Goal: Task Accomplishment & Management: Manage account settings

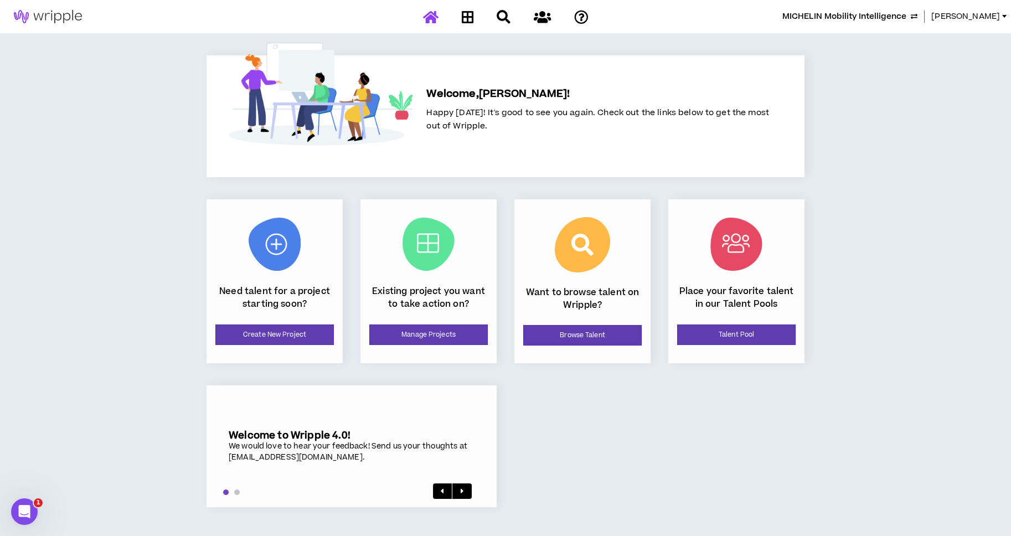
click at [831, 17] on span "MICHELIN Mobility Intelligence" at bounding box center [844, 17] width 124 height 12
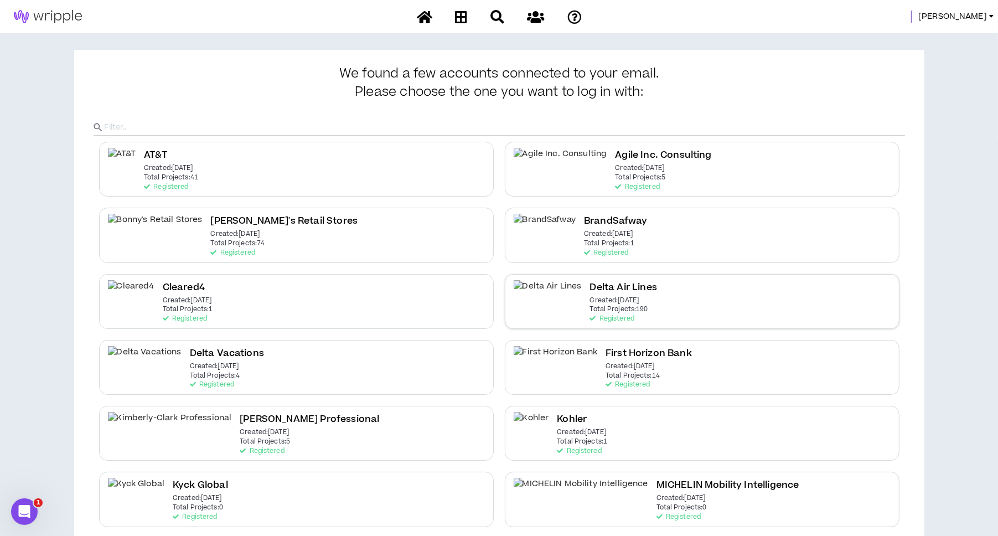
click at [590, 306] on p "Total Projects: 190" at bounding box center [619, 310] width 58 height 8
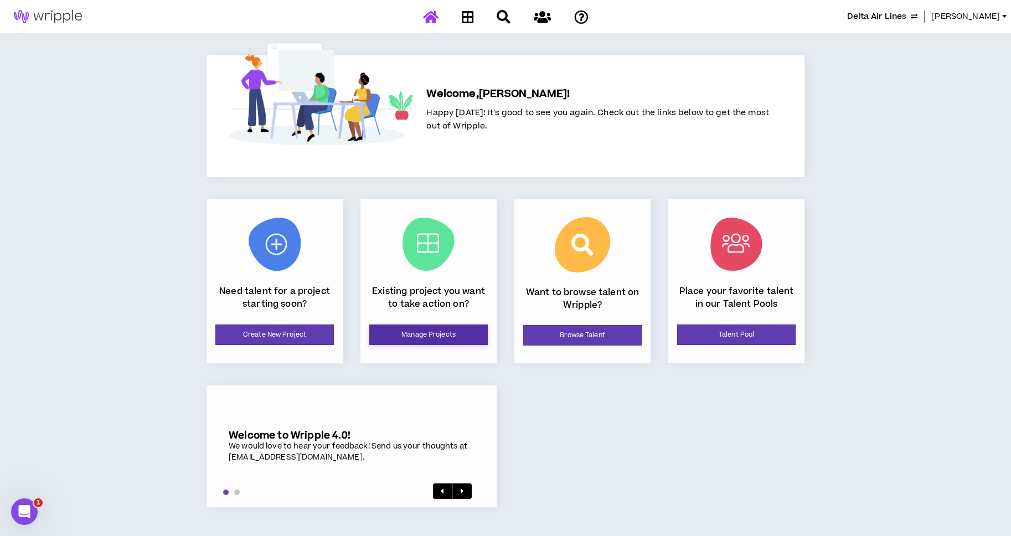
click at [415, 335] on link "Manage Projects" at bounding box center [428, 334] width 118 height 20
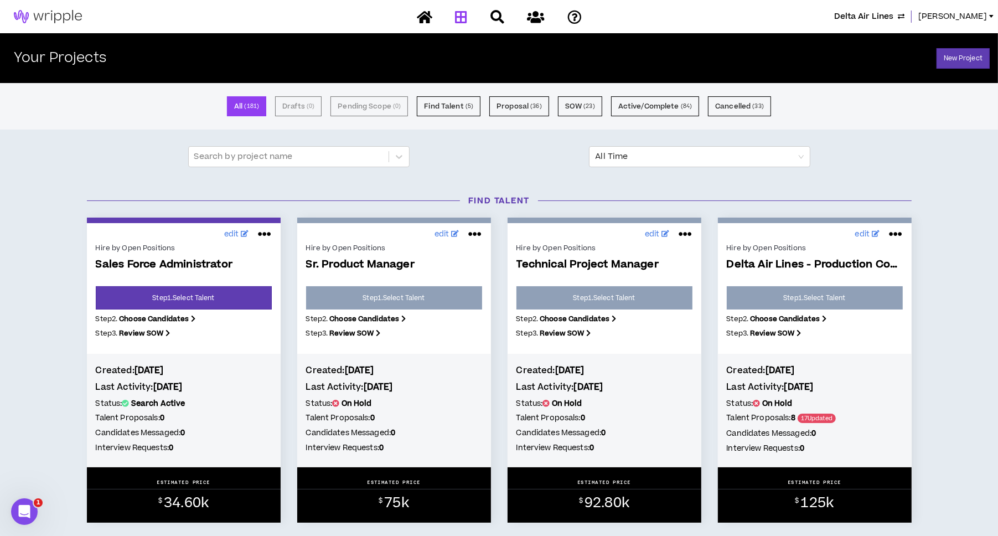
click at [852, 13] on span "Delta Air Lines" at bounding box center [863, 17] width 59 height 12
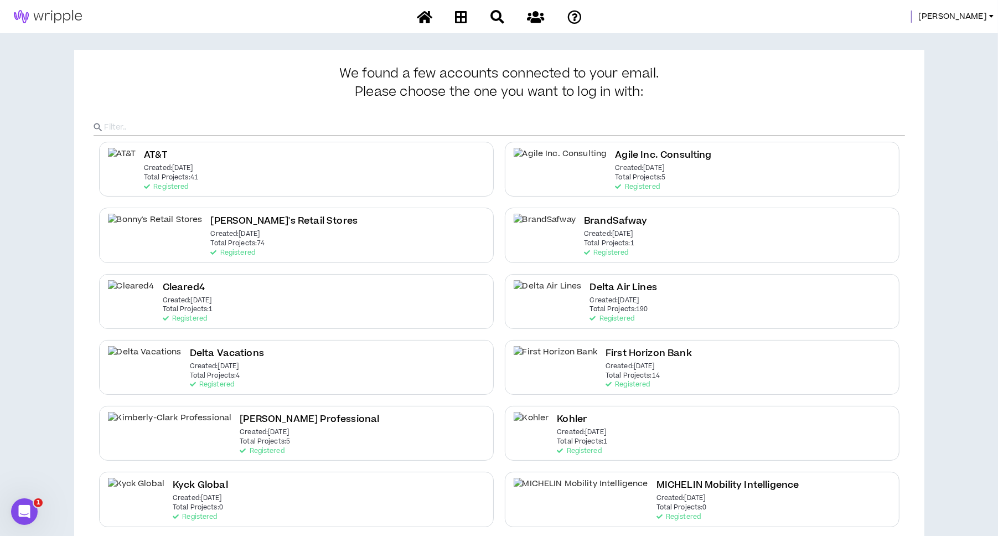
click at [337, 359] on div "Delta Vacations Created: [DATE] Total Projects: 4 Registered" at bounding box center [296, 367] width 395 height 55
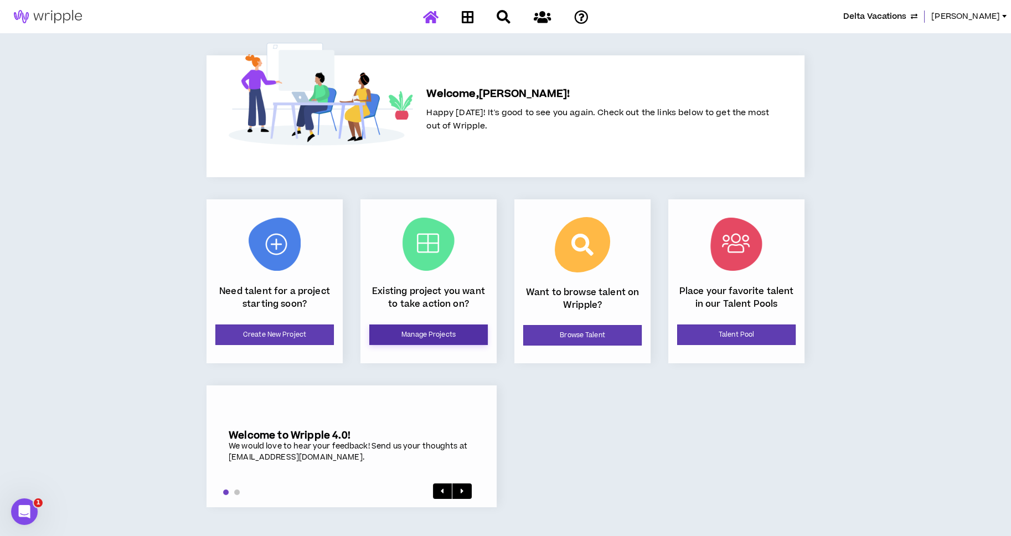
click at [443, 328] on link "Manage Projects" at bounding box center [428, 334] width 118 height 20
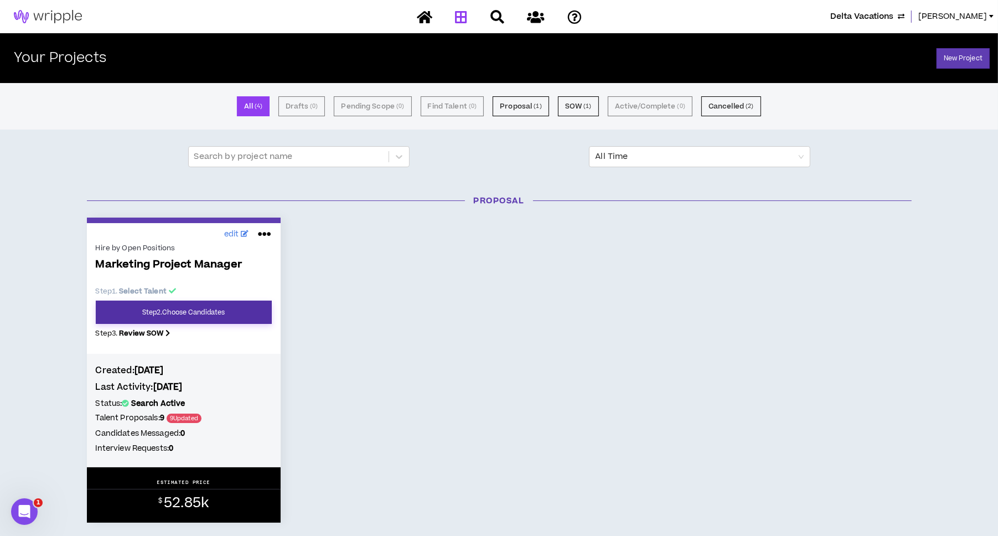
click at [249, 306] on link "Step 2 . Choose Candidates" at bounding box center [184, 312] width 176 height 23
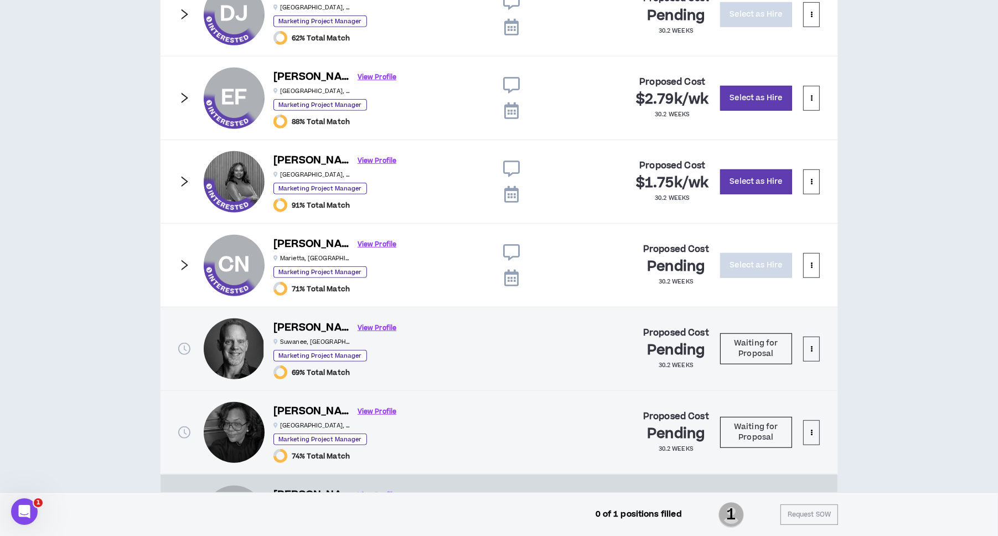
scroll to position [833, 0]
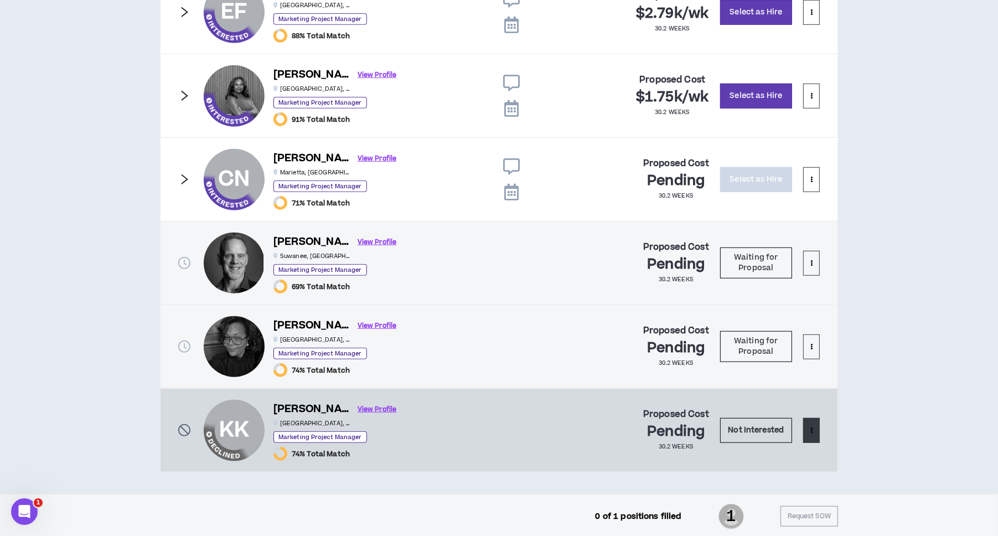
click at [818, 426] on button at bounding box center [811, 430] width 17 height 25
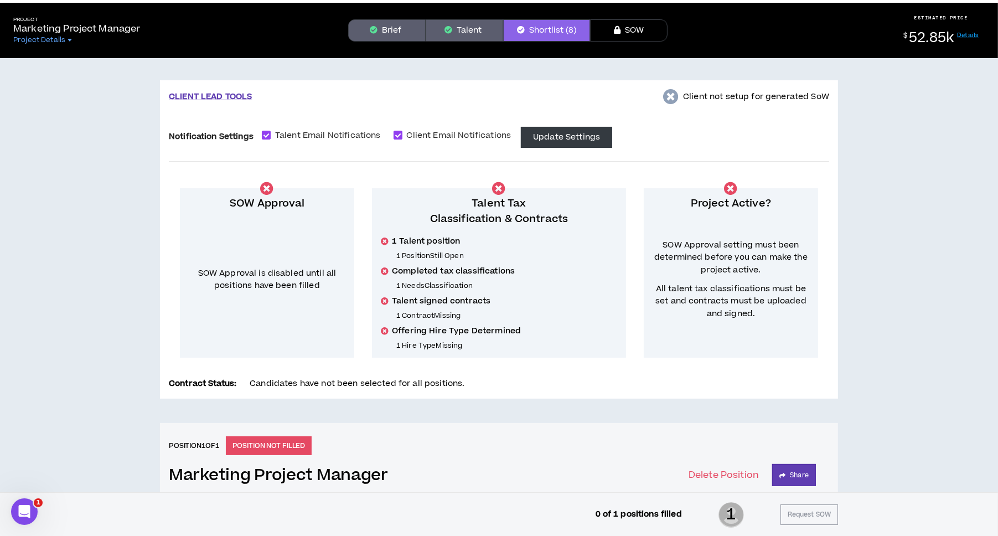
scroll to position [0, 0]
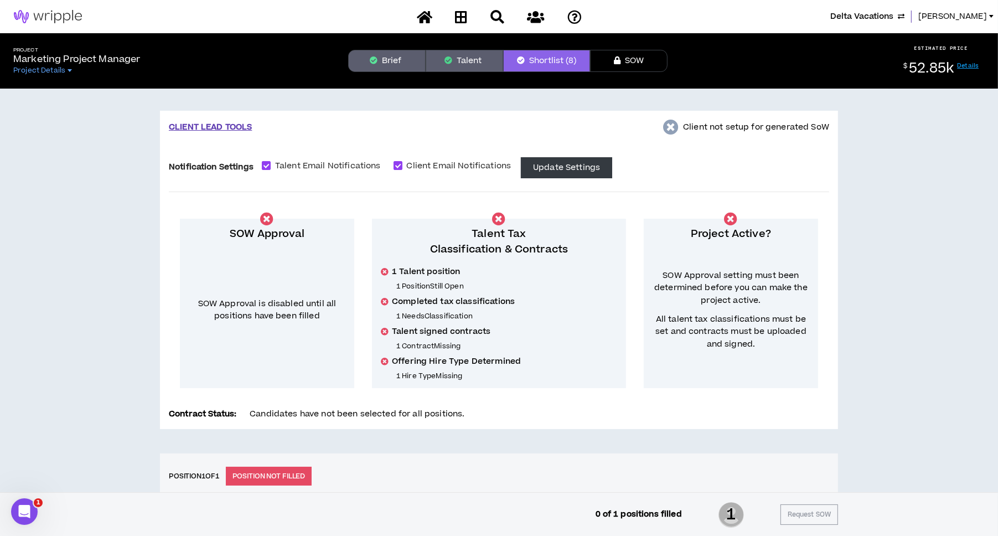
click at [451, 60] on icon "button" at bounding box center [449, 60] width 8 height 8
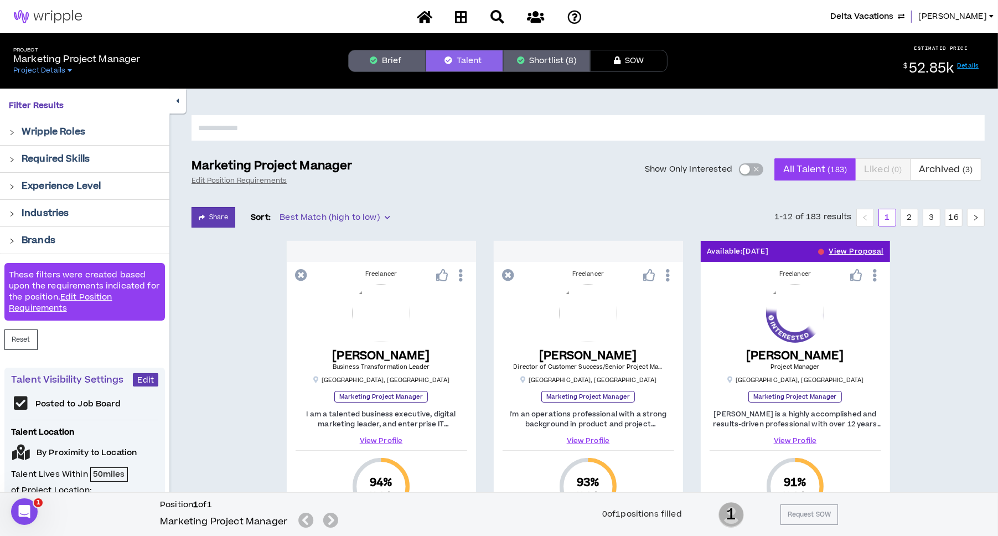
click at [743, 172] on div "button" at bounding box center [745, 169] width 10 height 10
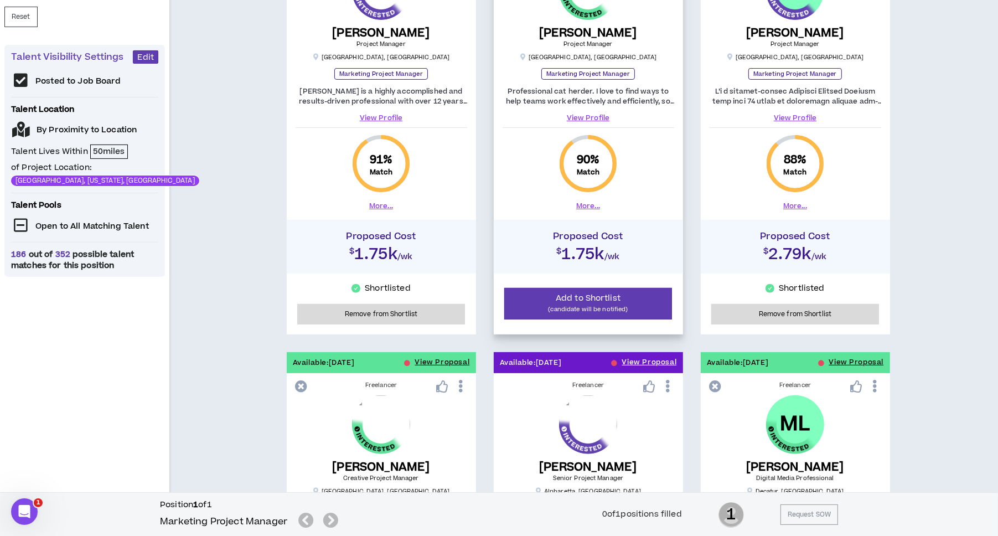
scroll to position [415, 0]
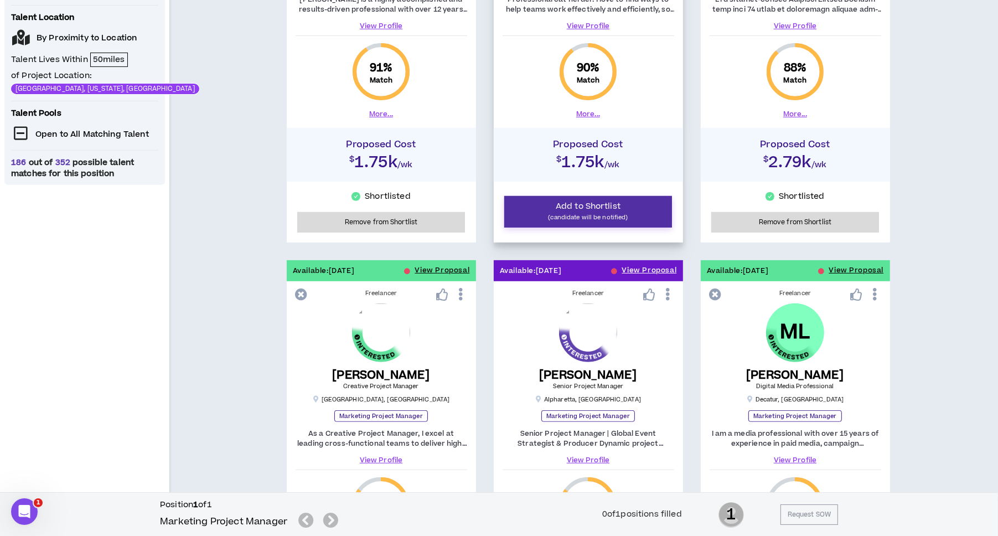
click at [570, 207] on span "Add to Shortlist" at bounding box center [588, 206] width 65 height 12
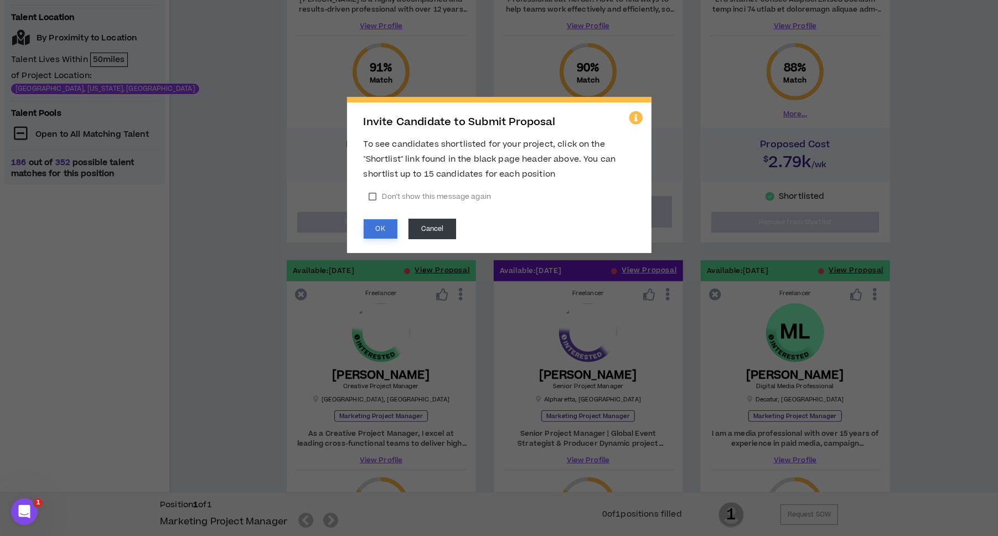
click at [369, 229] on button "OK" at bounding box center [381, 228] width 34 height 19
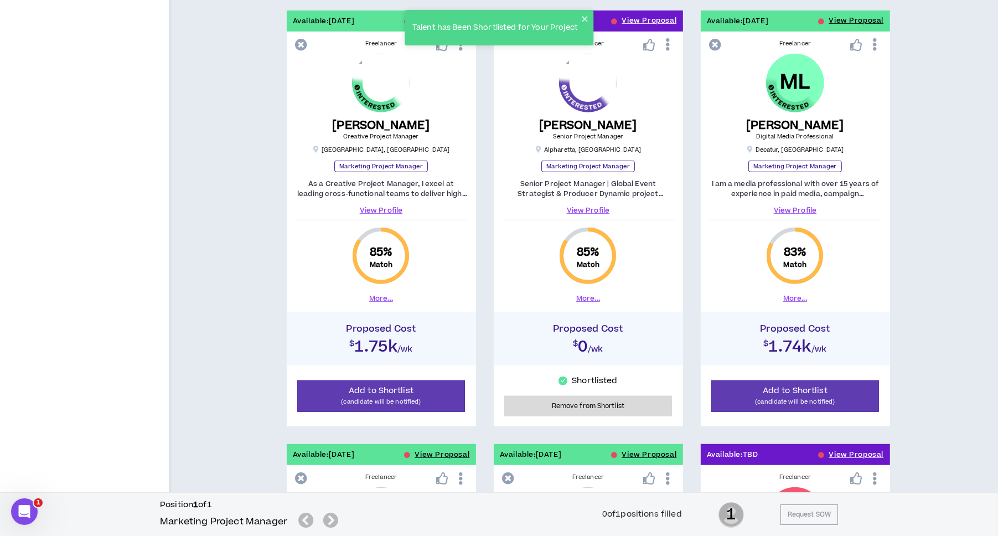
scroll to position [498, 0]
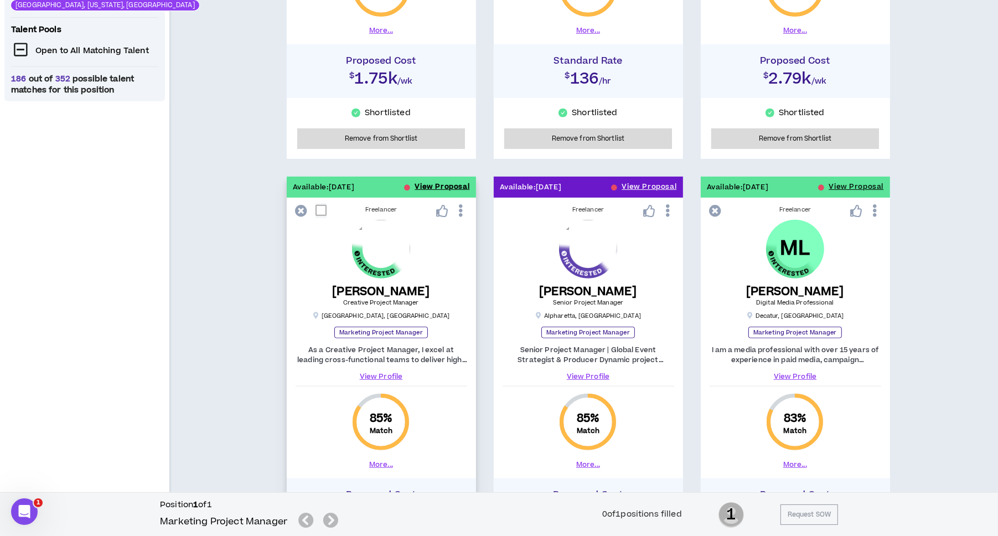
click at [421, 180] on button "View Proposal" at bounding box center [442, 187] width 55 height 21
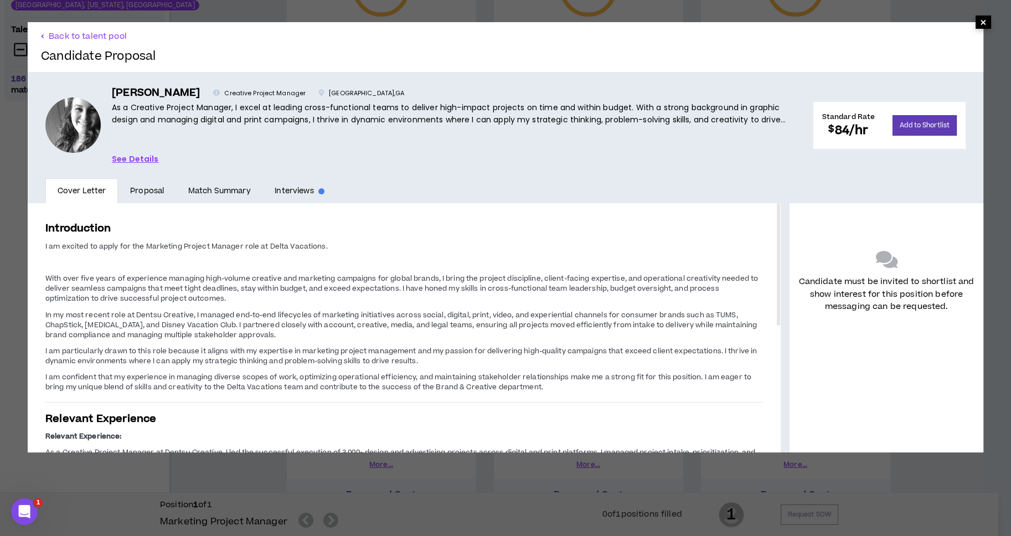
click at [980, 23] on span "×" at bounding box center [983, 22] width 7 height 13
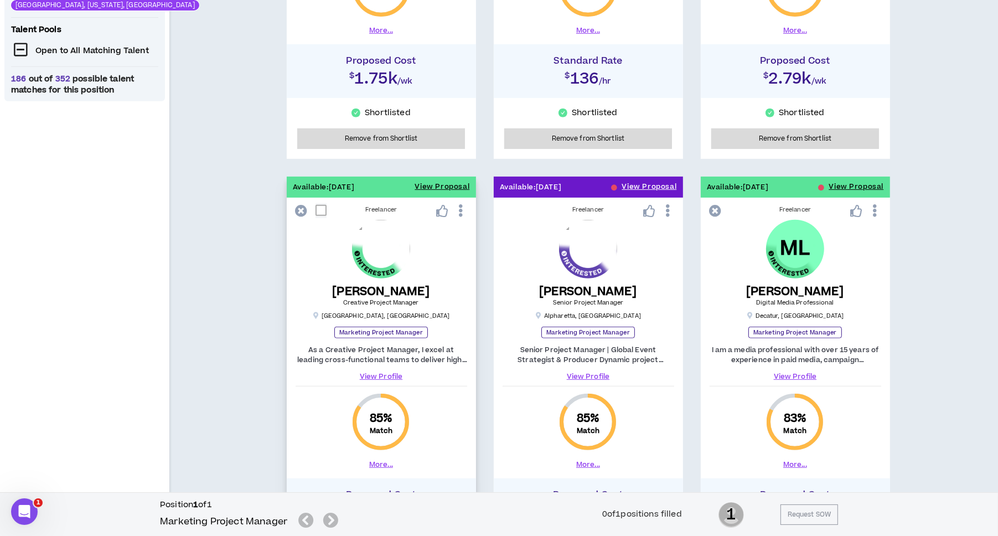
click at [381, 374] on link "View Profile" at bounding box center [382, 377] width 172 height 10
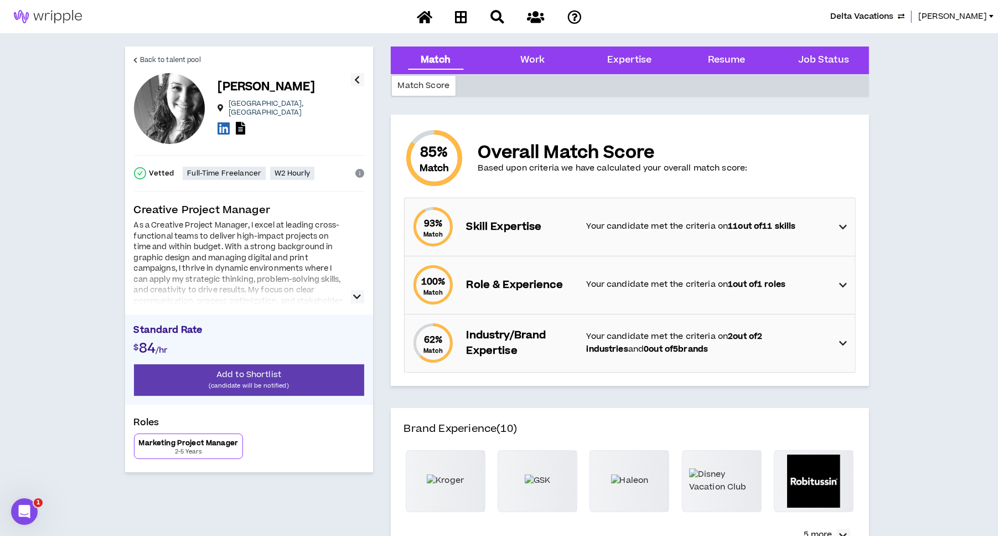
click at [533, 231] on p "Skill Expertise" at bounding box center [521, 227] width 109 height 16
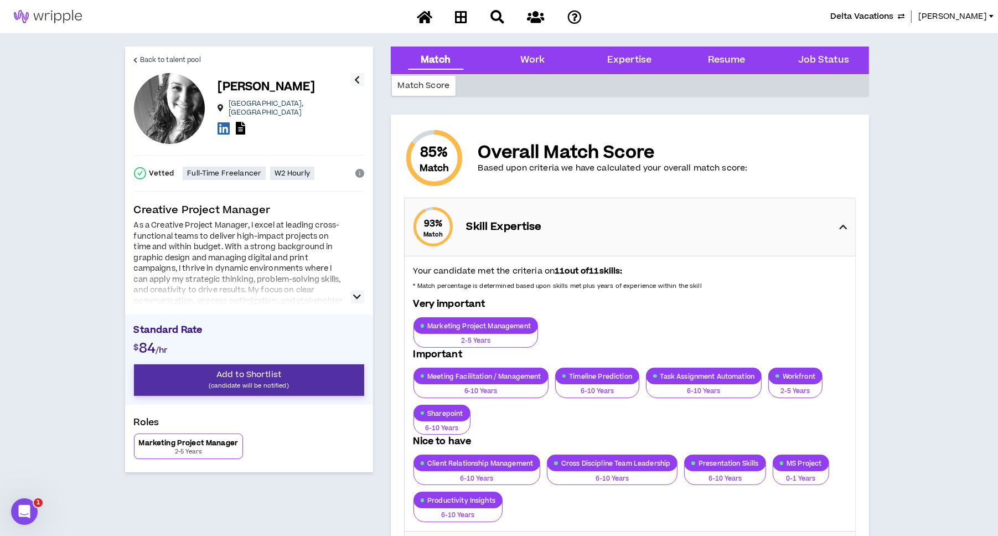
click at [235, 379] on span "Add to Shortlist" at bounding box center [249, 375] width 65 height 12
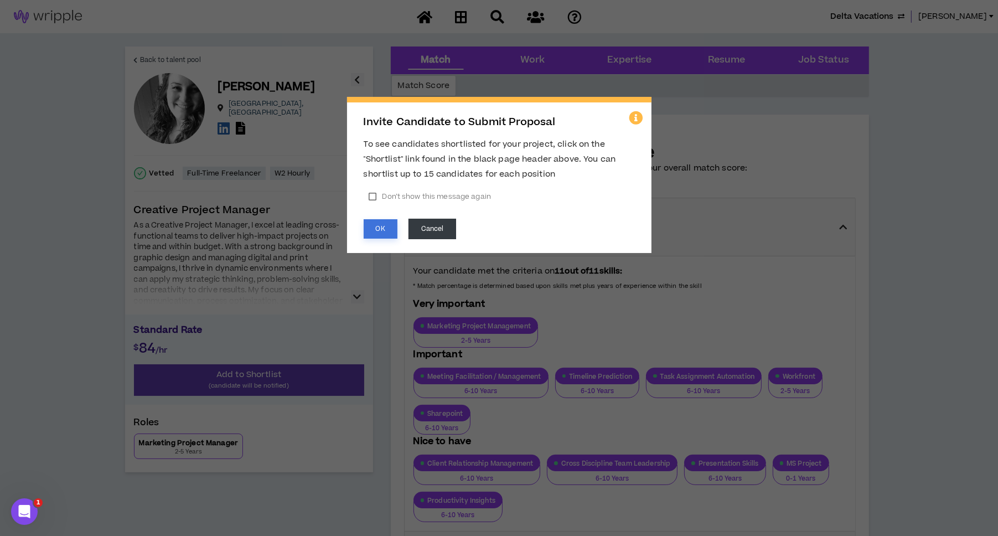
click at [381, 223] on button "OK" at bounding box center [381, 228] width 34 height 19
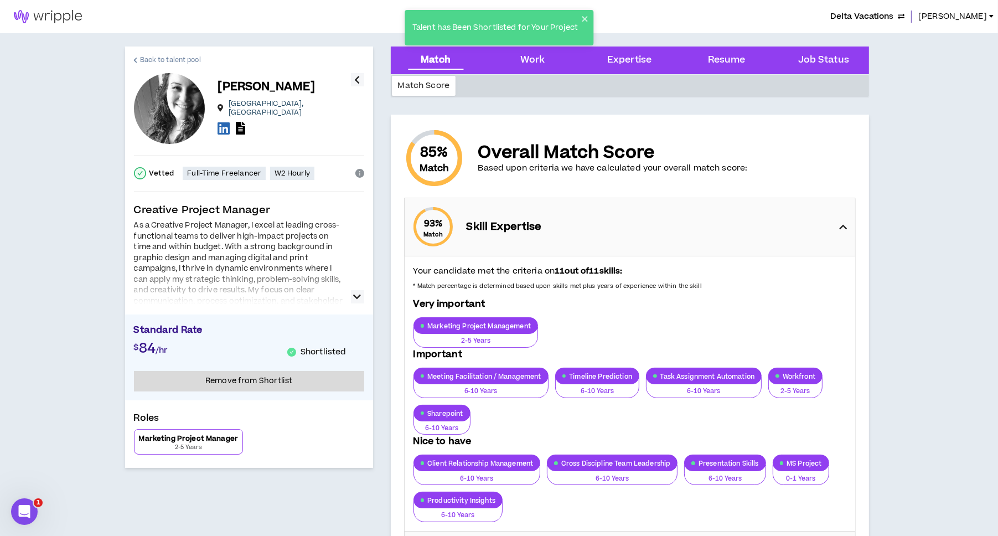
click at [157, 56] on span "Back to talent pool" at bounding box center [170, 60] width 61 height 11
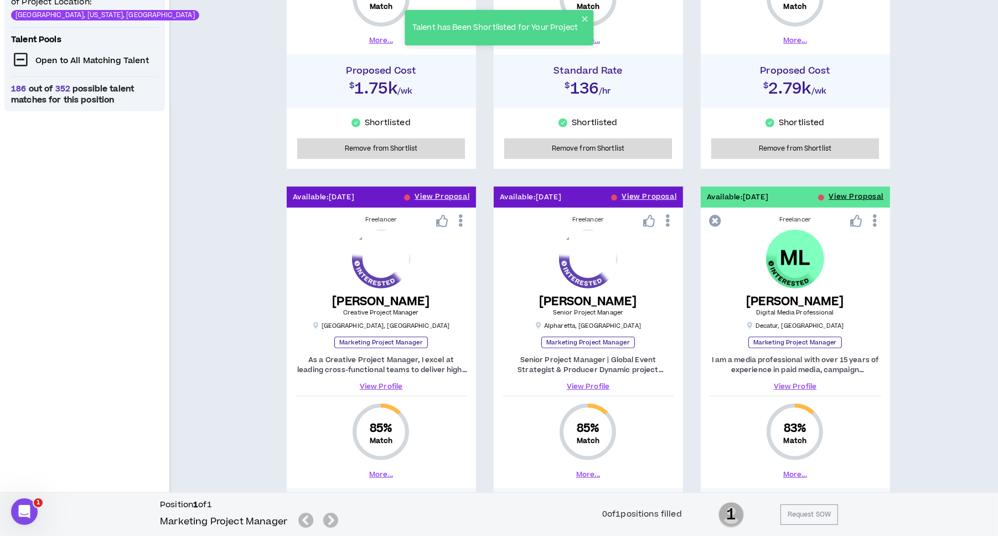
scroll to position [498, 0]
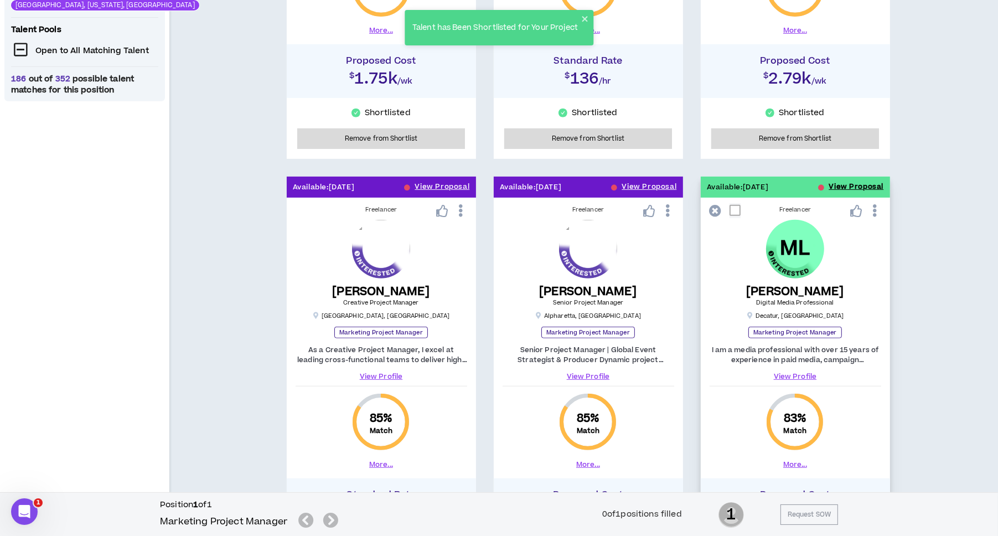
click at [836, 188] on button "View Proposal" at bounding box center [856, 187] width 55 height 21
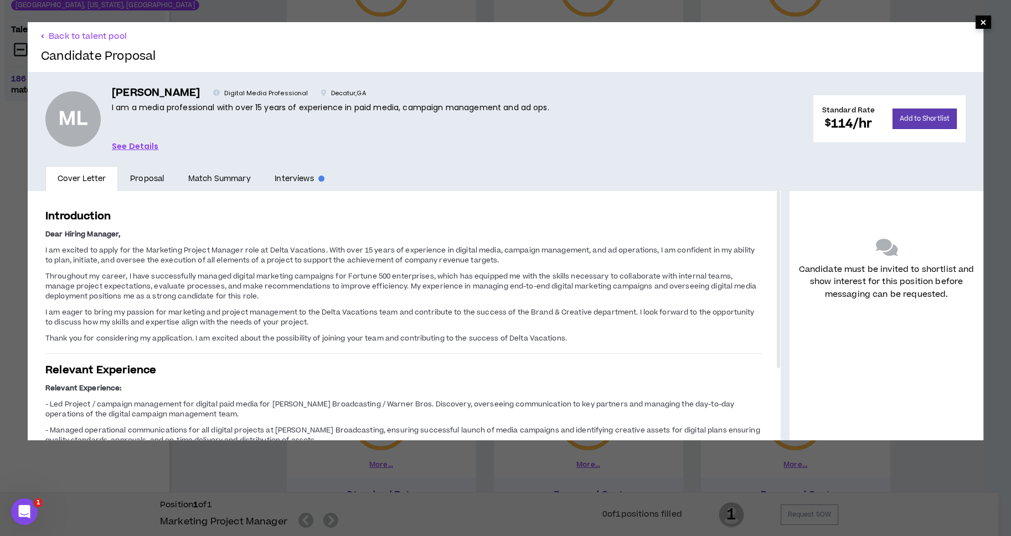
click at [980, 27] on span "×" at bounding box center [983, 22] width 7 height 13
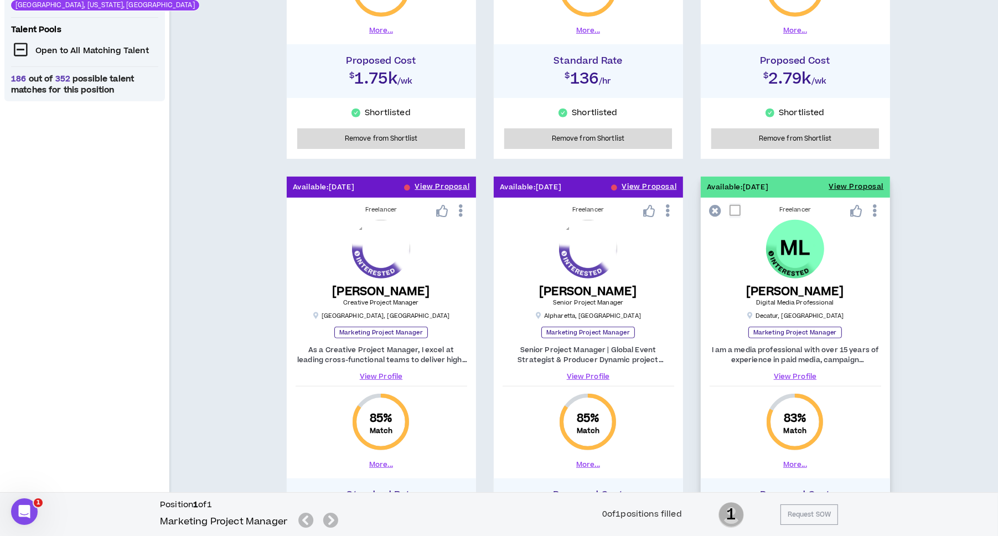
click at [801, 373] on link "View Profile" at bounding box center [796, 377] width 172 height 10
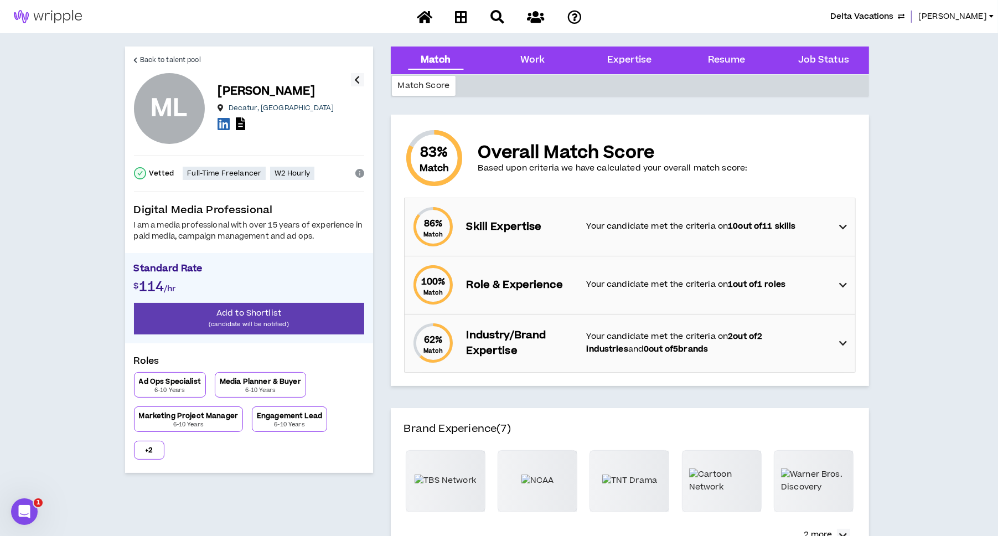
click at [839, 224] on icon at bounding box center [843, 226] width 8 height 13
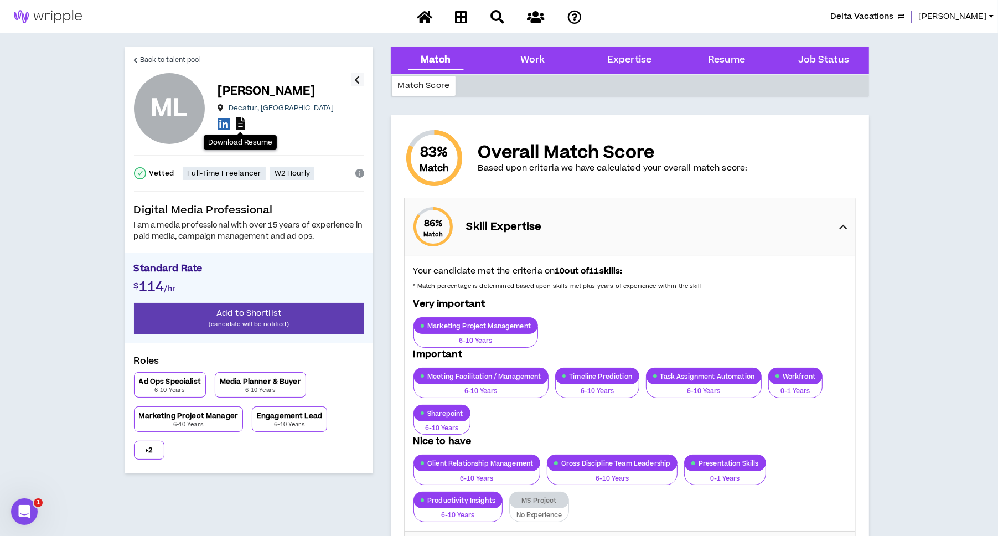
click at [241, 122] on icon at bounding box center [240, 123] width 9 height 13
click at [150, 58] on span "Back to talent pool" at bounding box center [170, 60] width 61 height 11
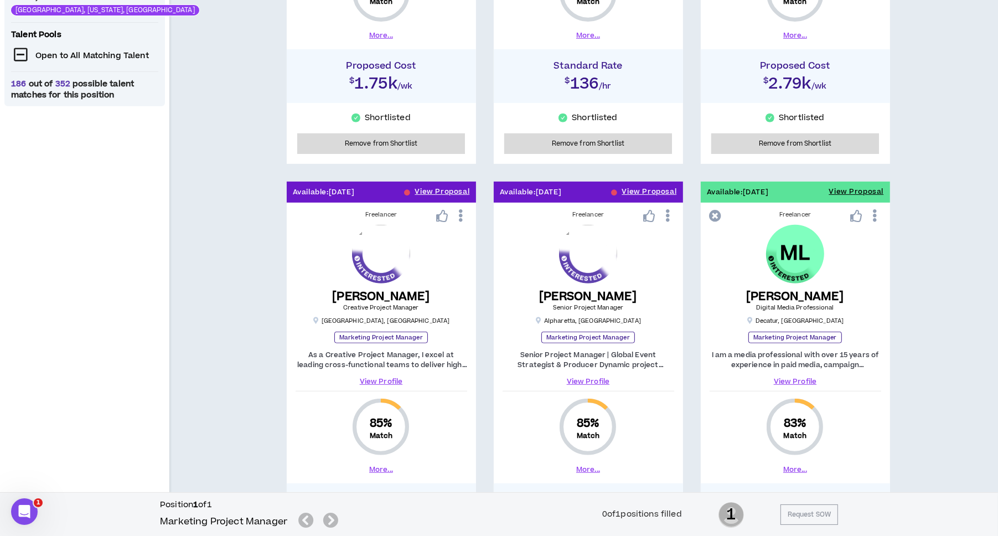
scroll to position [498, 0]
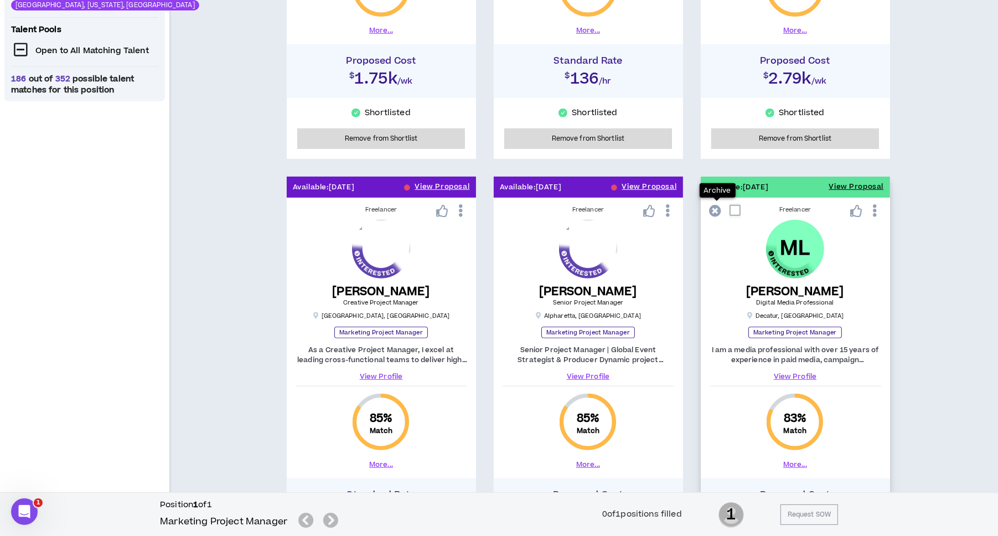
click at [714, 209] on icon at bounding box center [716, 211] width 12 height 12
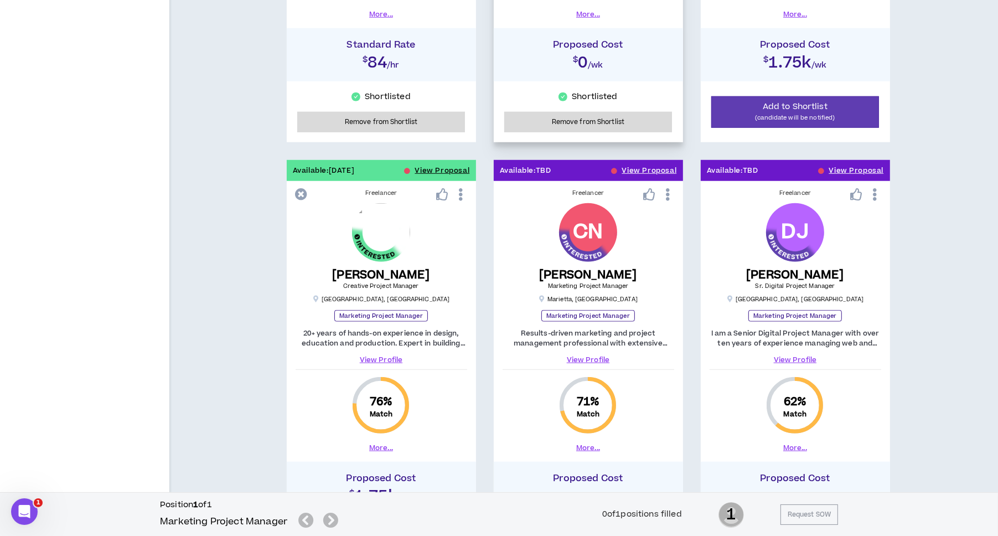
scroll to position [914, 0]
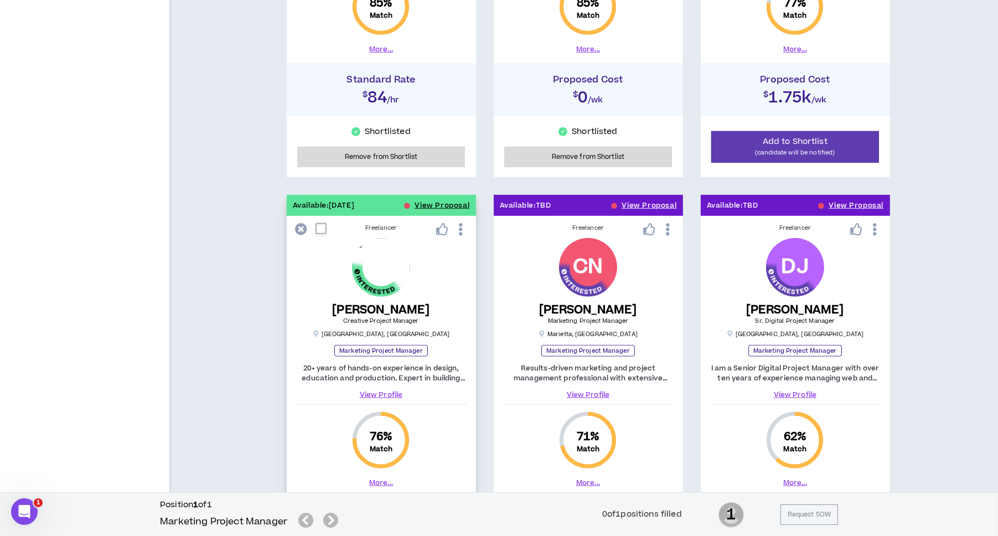
click at [379, 390] on link "View Profile" at bounding box center [382, 395] width 172 height 10
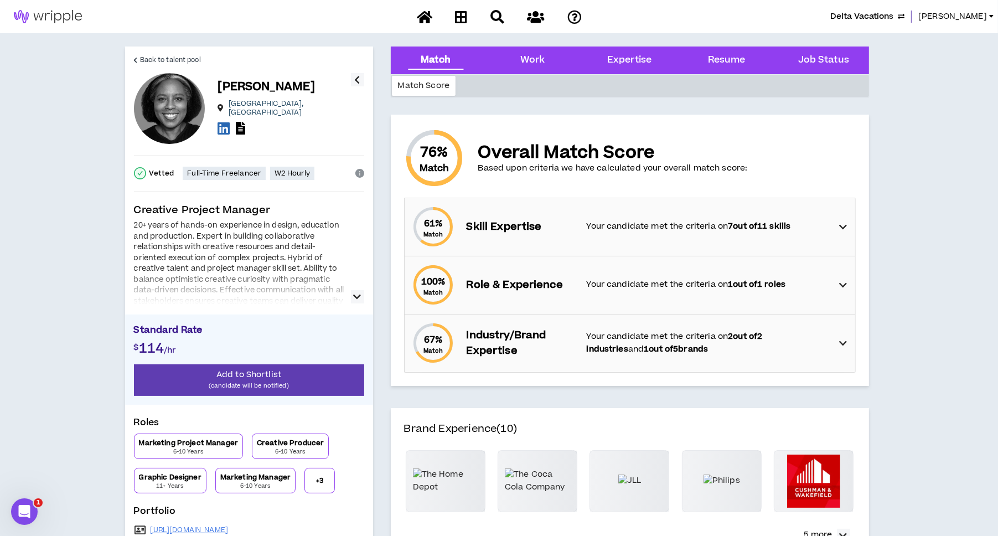
click at [837, 227] on div "61 % Match Skill Expertise Your candidate met the criteria on 7 out of 11 skills" at bounding box center [633, 227] width 444 height 58
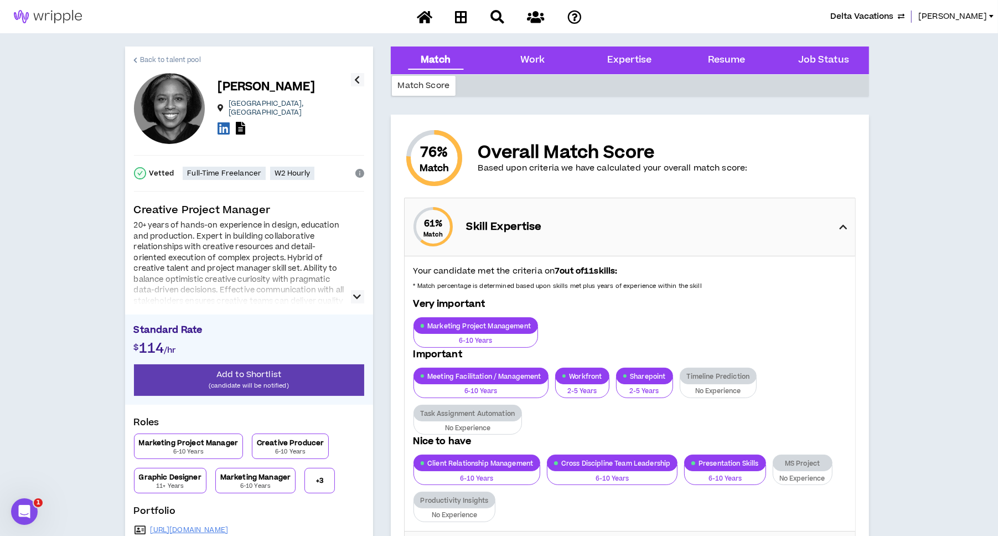
click at [145, 59] on span "Back to talent pool" at bounding box center [170, 60] width 61 height 11
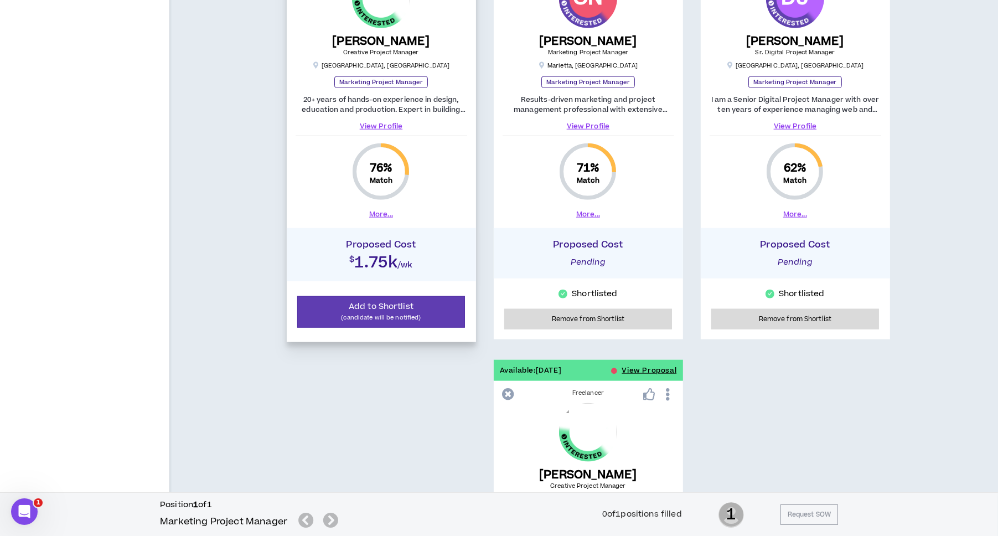
scroll to position [1234, 0]
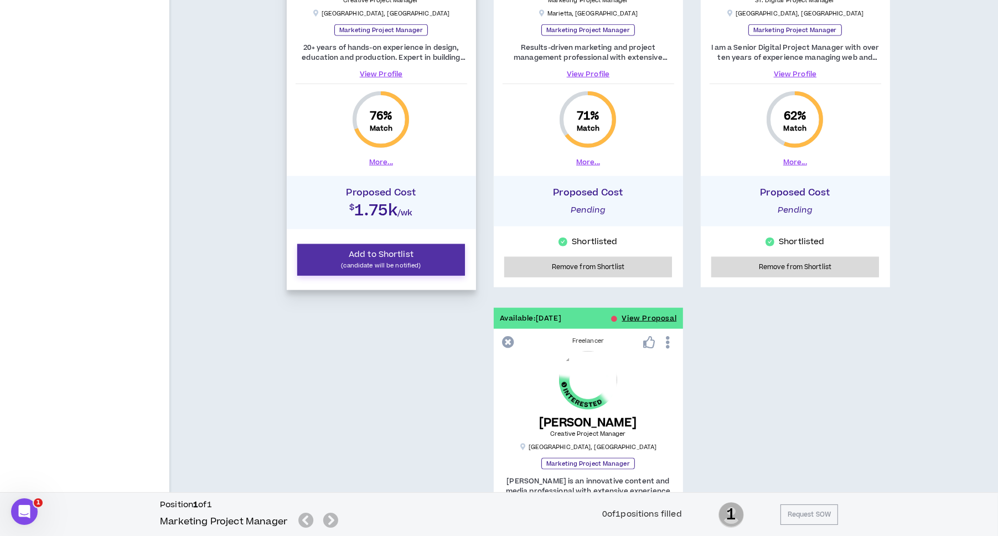
click at [374, 256] on span "Add to Shortlist" at bounding box center [381, 255] width 65 height 12
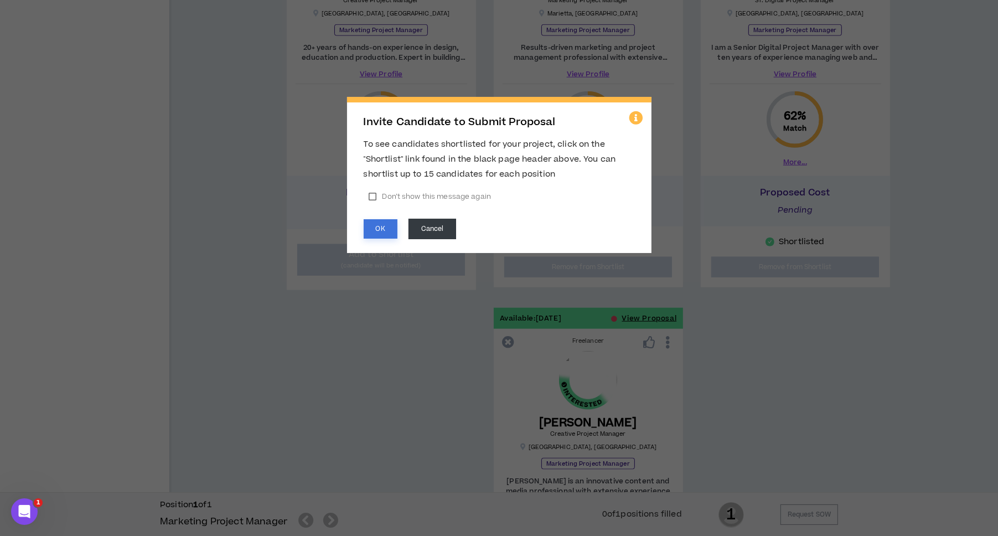
click at [364, 225] on button "OK" at bounding box center [381, 228] width 34 height 19
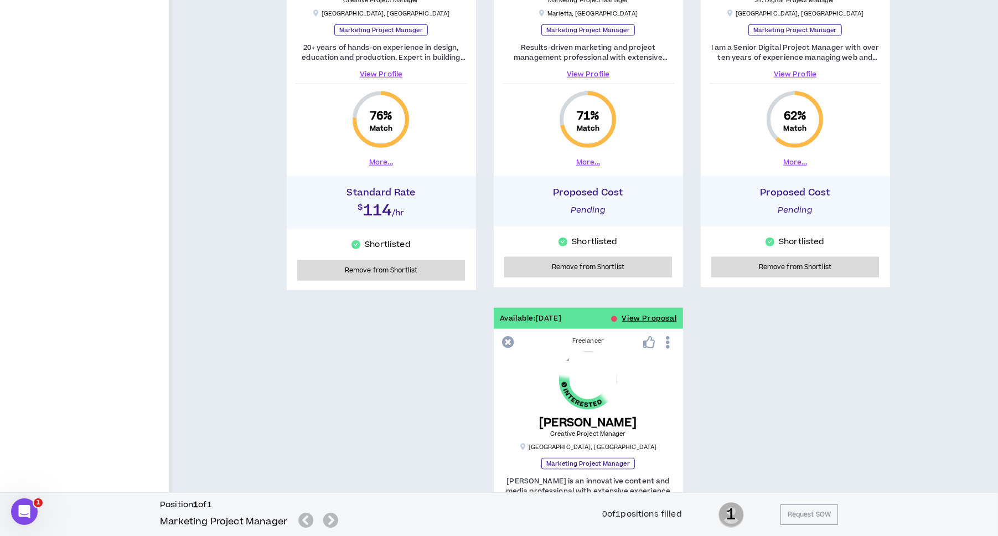
scroll to position [1400, 0]
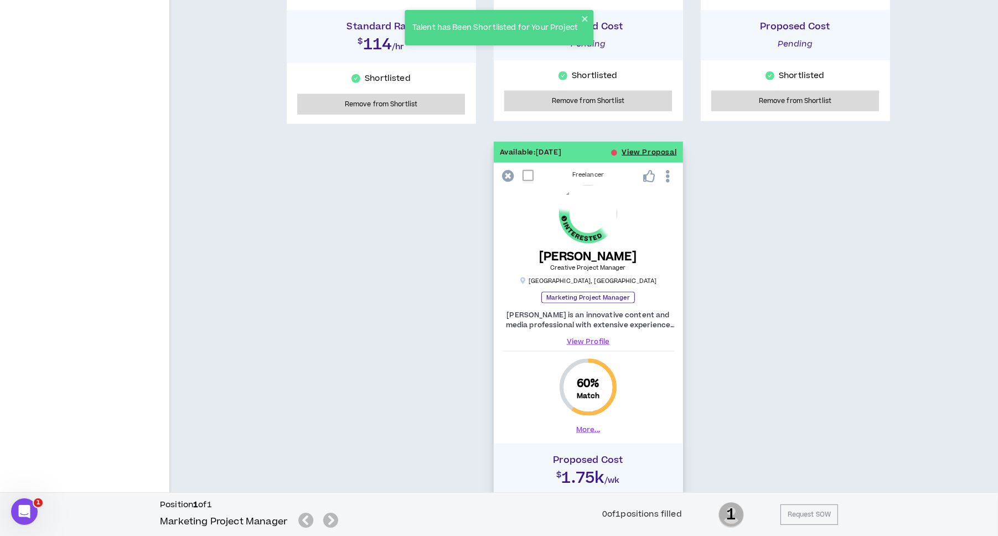
click at [602, 338] on link "View Profile" at bounding box center [589, 342] width 172 height 10
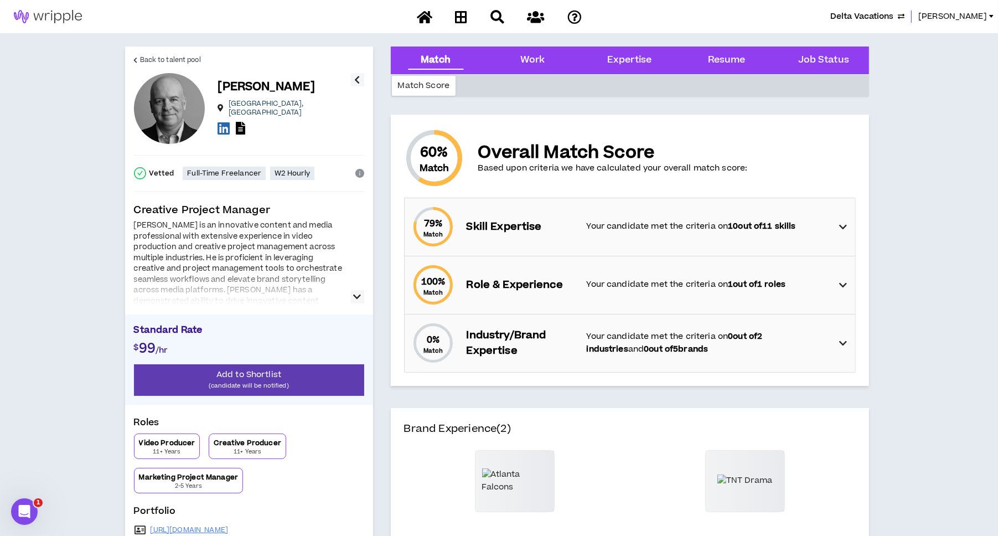
click at [646, 225] on p "Your candidate met the criteria on 10 out of 11 skills" at bounding box center [708, 226] width 242 height 12
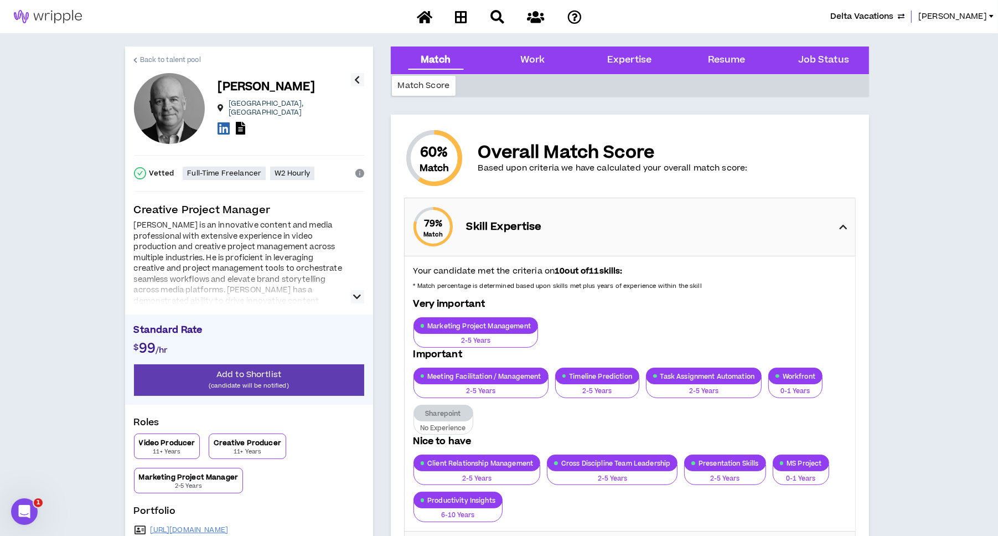
click at [148, 57] on span "Back to talent pool" at bounding box center [170, 60] width 61 height 11
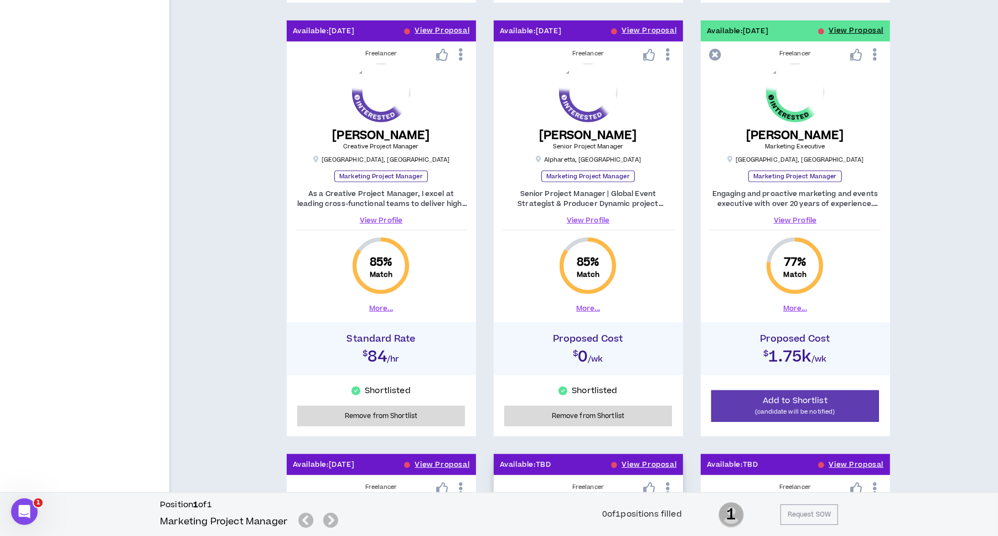
scroll to position [747, 0]
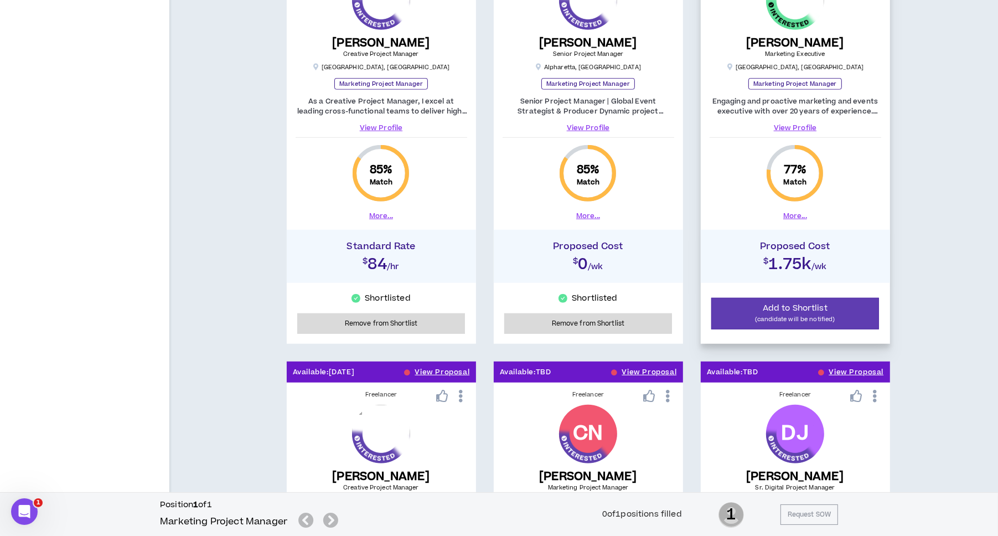
click at [814, 124] on link "View Profile" at bounding box center [796, 128] width 172 height 10
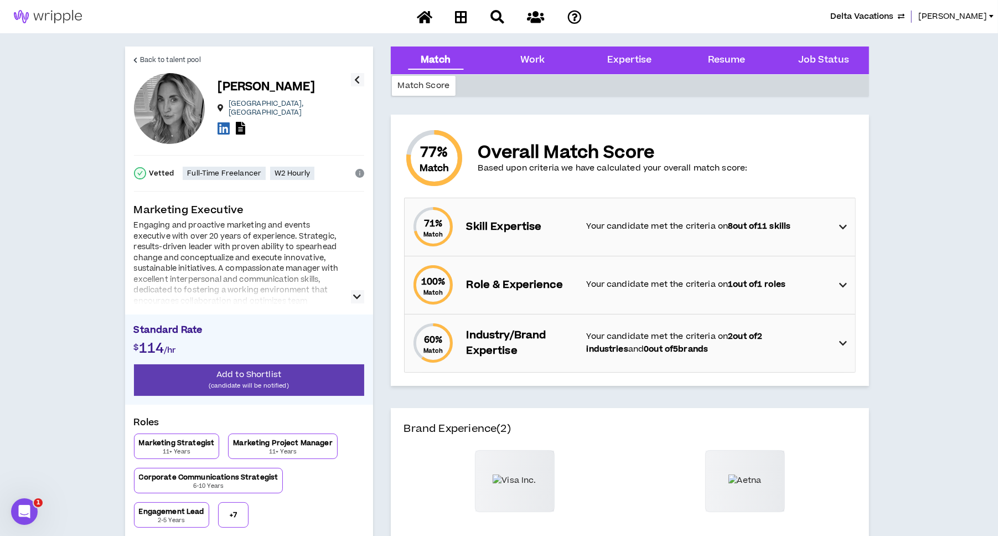
click at [615, 218] on div "71 % Match Skill Expertise Your candidate met the criteria on 8 out of 11 skills" at bounding box center [633, 227] width 444 height 58
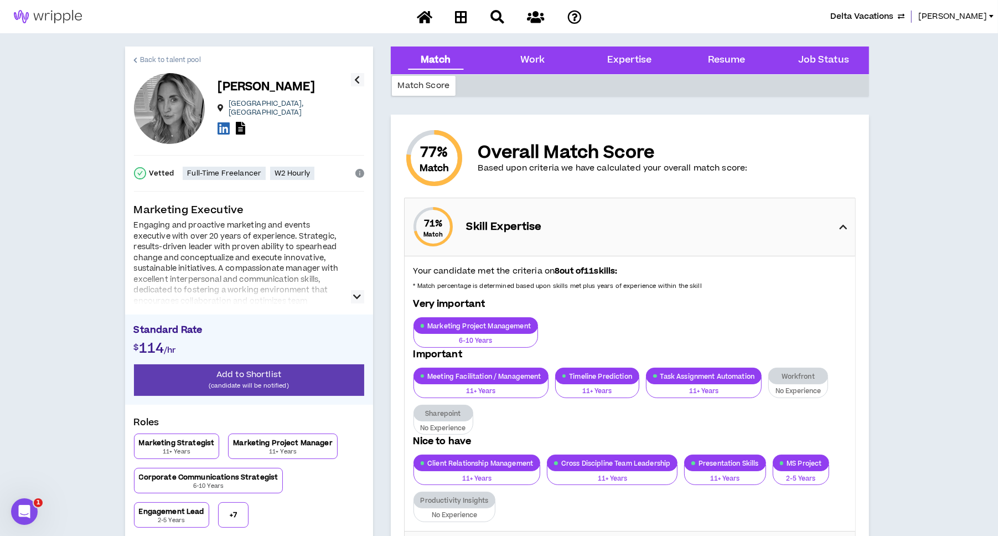
click at [143, 58] on span "Back to talent pool" at bounding box center [170, 60] width 61 height 11
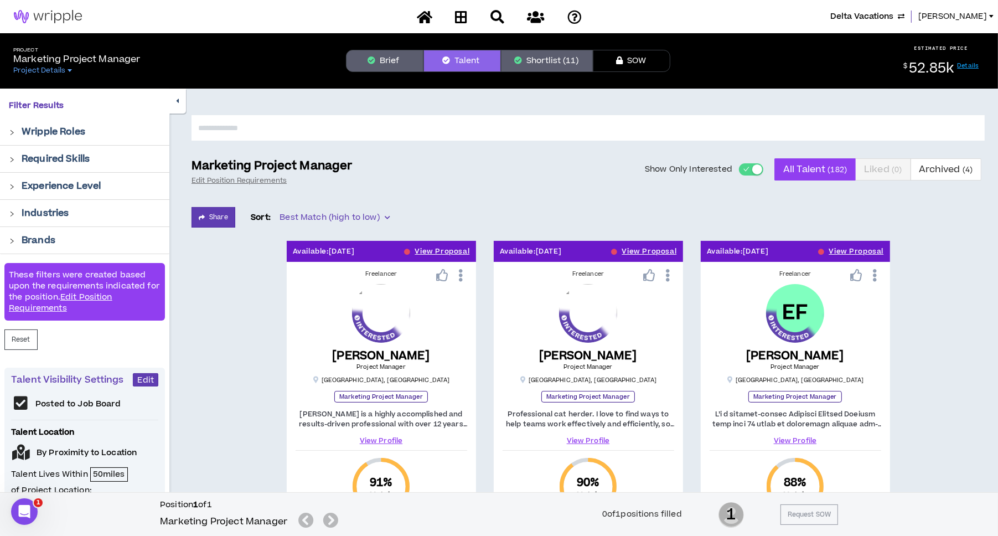
click at [401, 58] on button "Brief" at bounding box center [385, 61] width 78 height 22
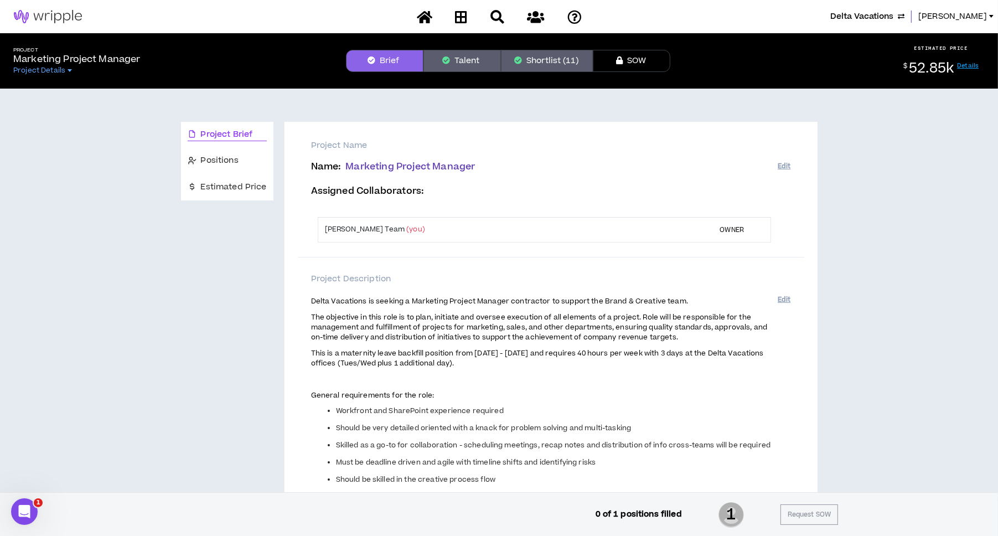
click at [530, 62] on button "Shortlist (11)" at bounding box center [547, 61] width 92 height 22
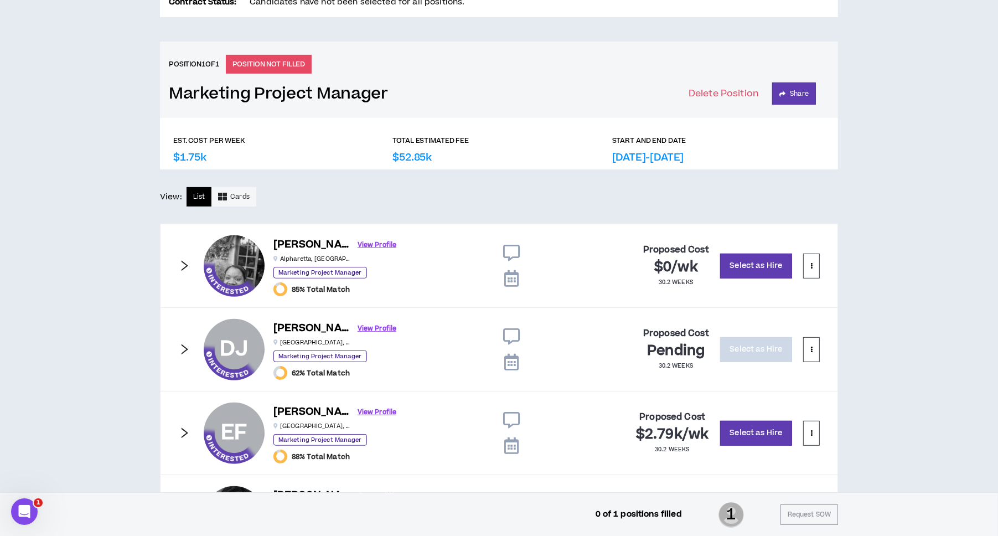
scroll to position [434, 0]
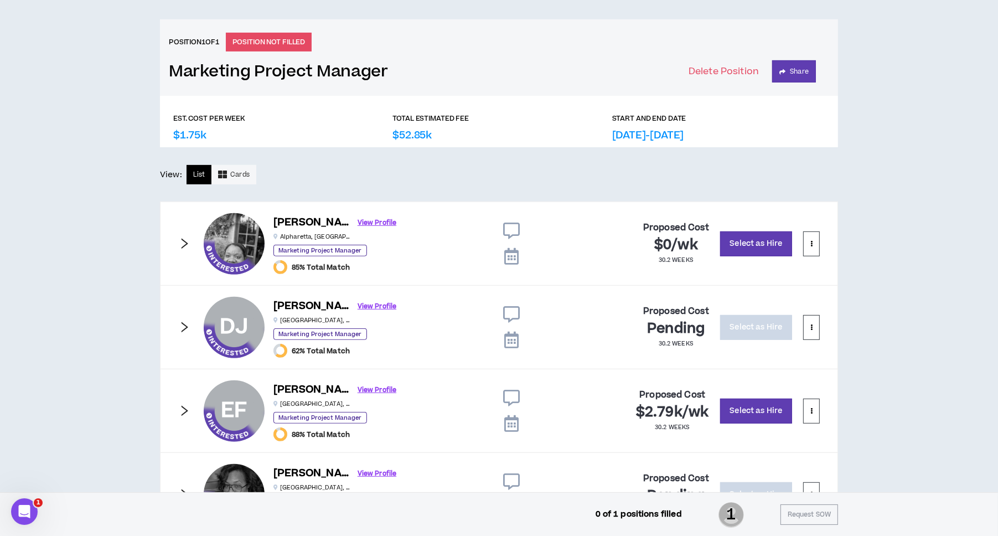
click at [179, 240] on icon "right" at bounding box center [184, 244] width 12 height 12
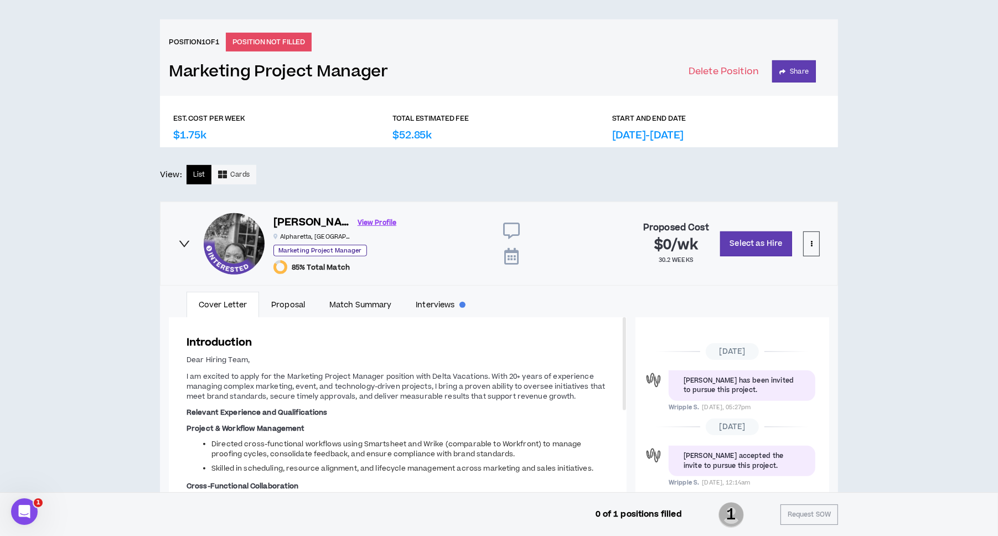
scroll to position [100, 0]
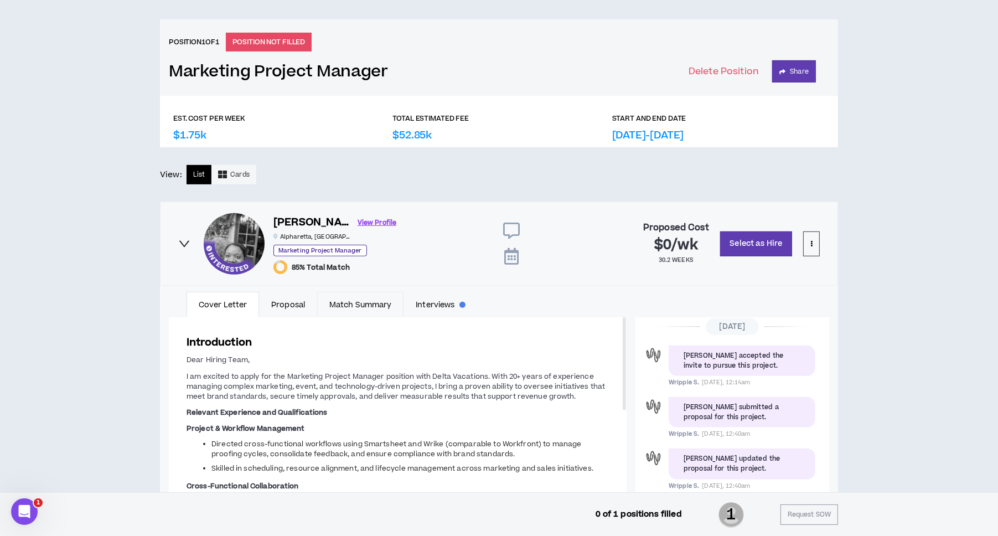
click at [341, 301] on link "Match Summary" at bounding box center [360, 304] width 86 height 25
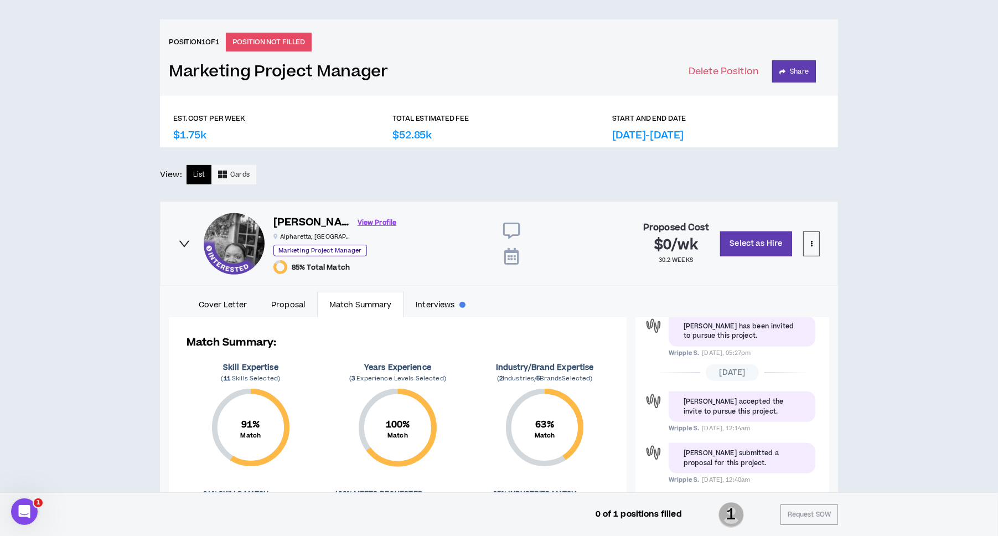
scroll to position [683, 0]
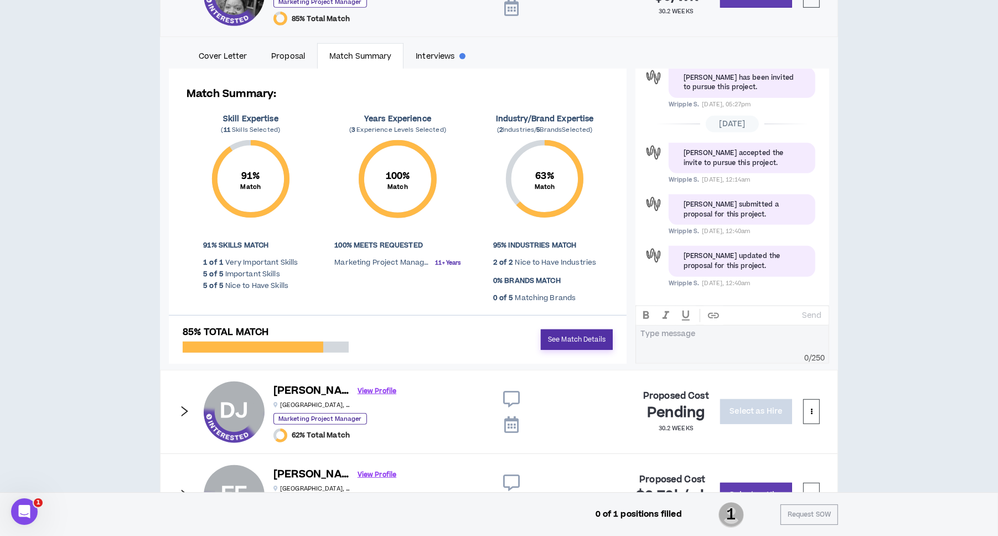
click at [565, 341] on link "See Match Details" at bounding box center [577, 339] width 72 height 20
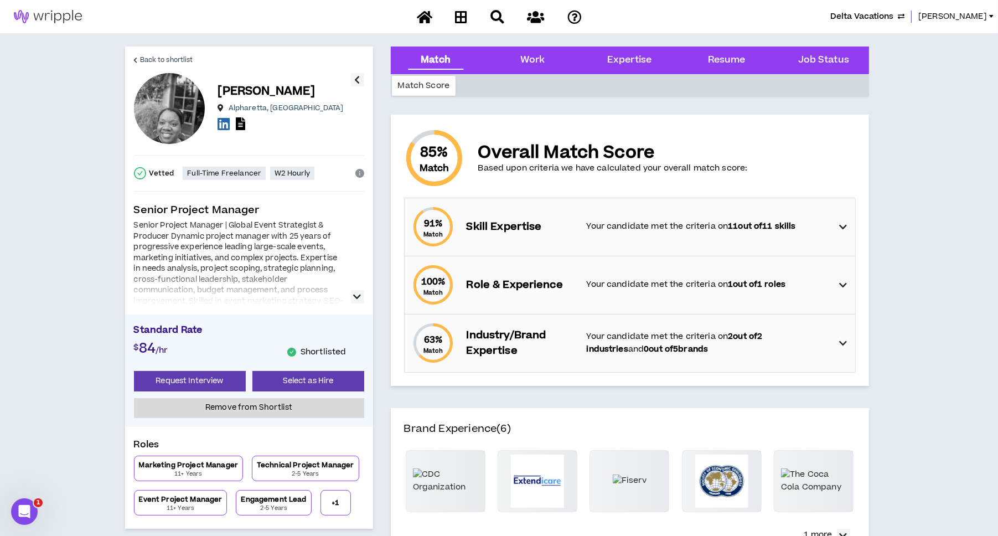
click at [613, 225] on p "Your candidate met the criteria on 11 out of 11 skills" at bounding box center [708, 226] width 242 height 12
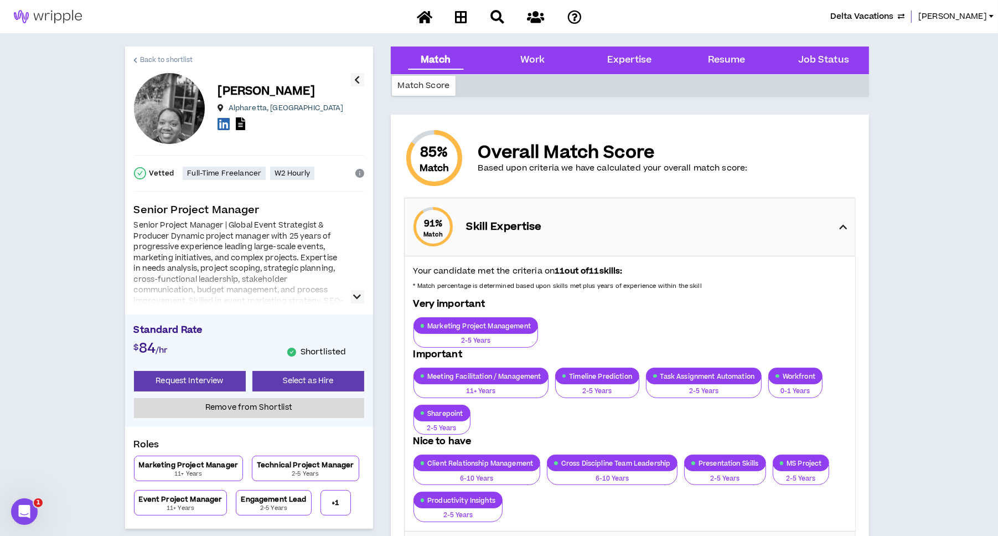
click at [142, 59] on span "Back to shortlist" at bounding box center [166, 60] width 53 height 11
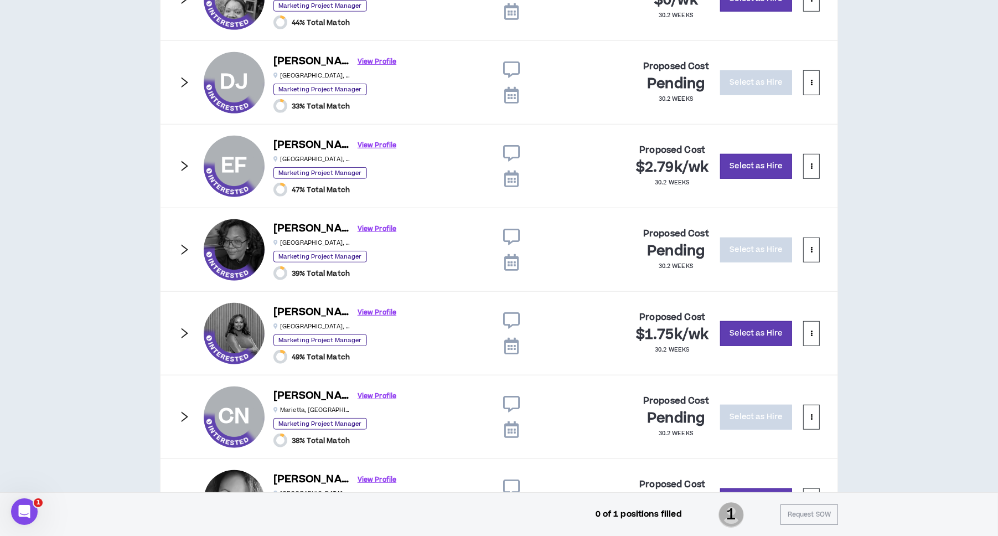
scroll to position [683, 0]
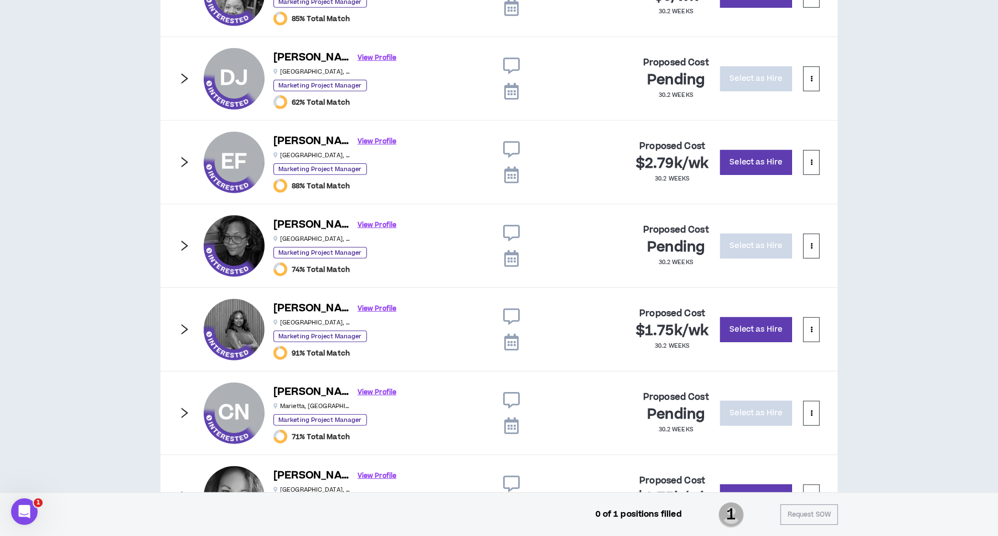
click at [187, 78] on icon "right" at bounding box center [184, 79] width 12 height 12
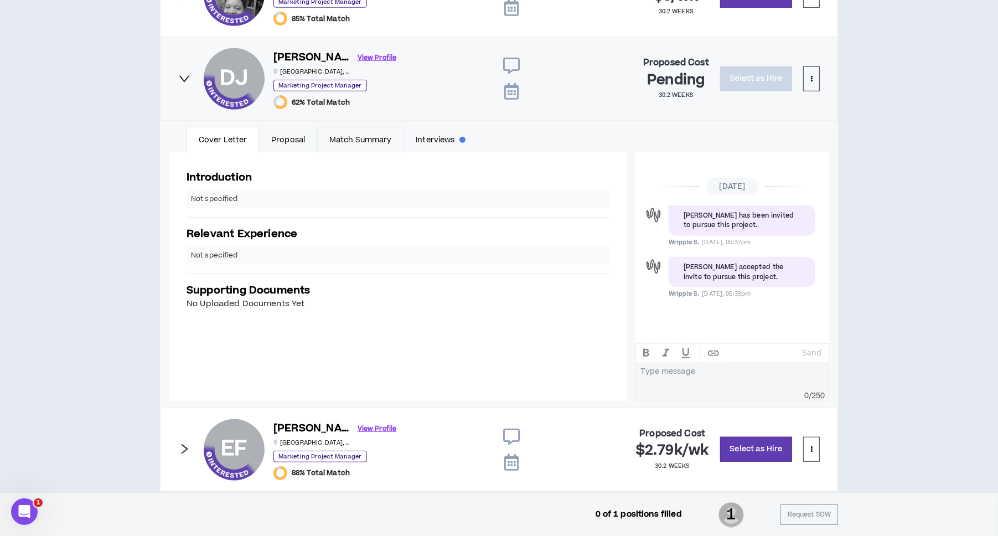
click at [353, 135] on link "Match Summary" at bounding box center [360, 139] width 86 height 25
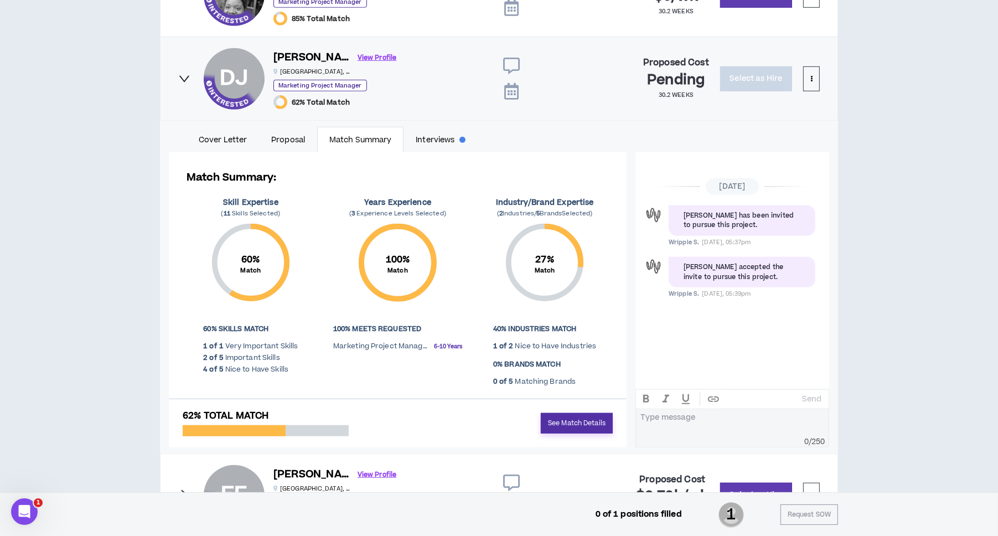
click at [578, 421] on link "See Match Details" at bounding box center [577, 423] width 72 height 20
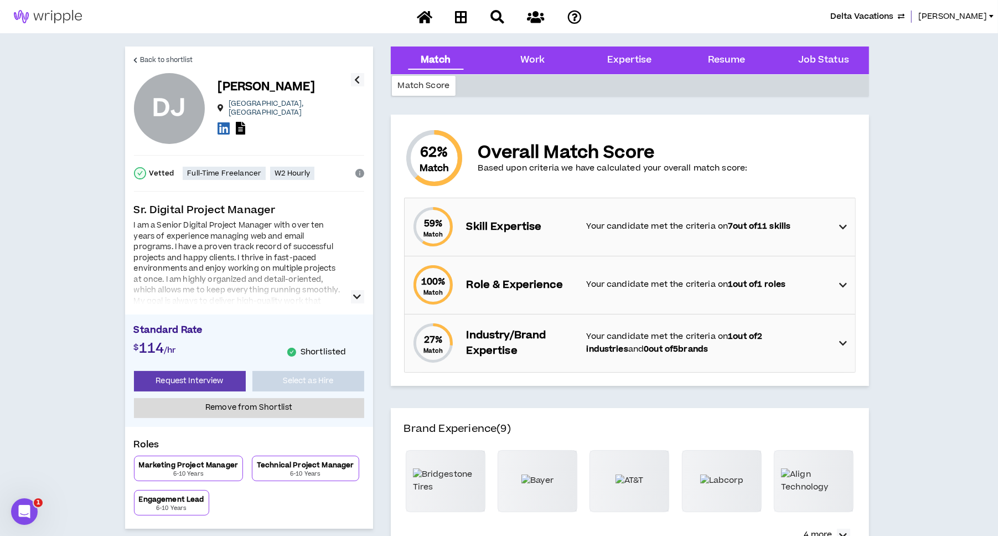
click at [627, 231] on p "Your candidate met the criteria on 7 out of 11 skills" at bounding box center [708, 226] width 242 height 12
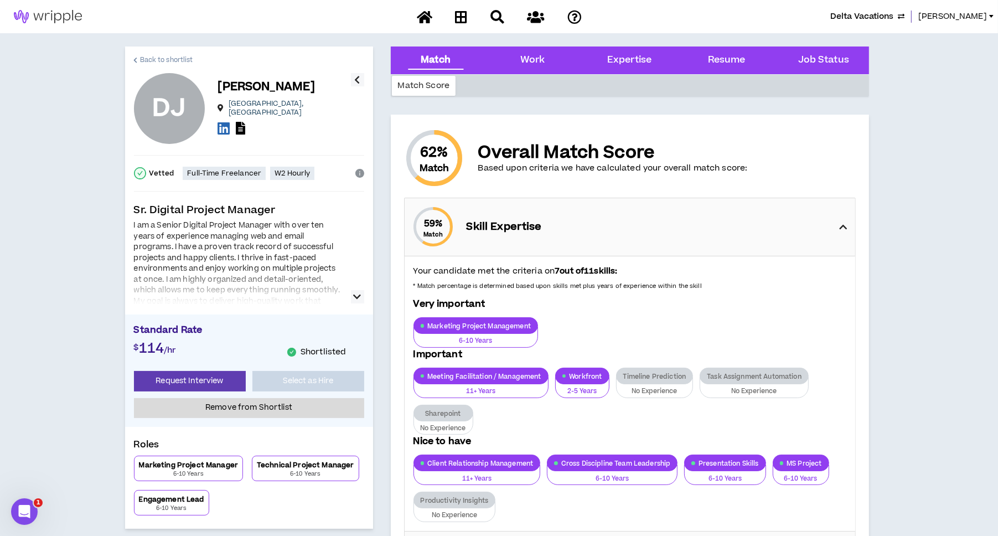
click at [165, 60] on span "Back to shortlist" at bounding box center [166, 60] width 53 height 11
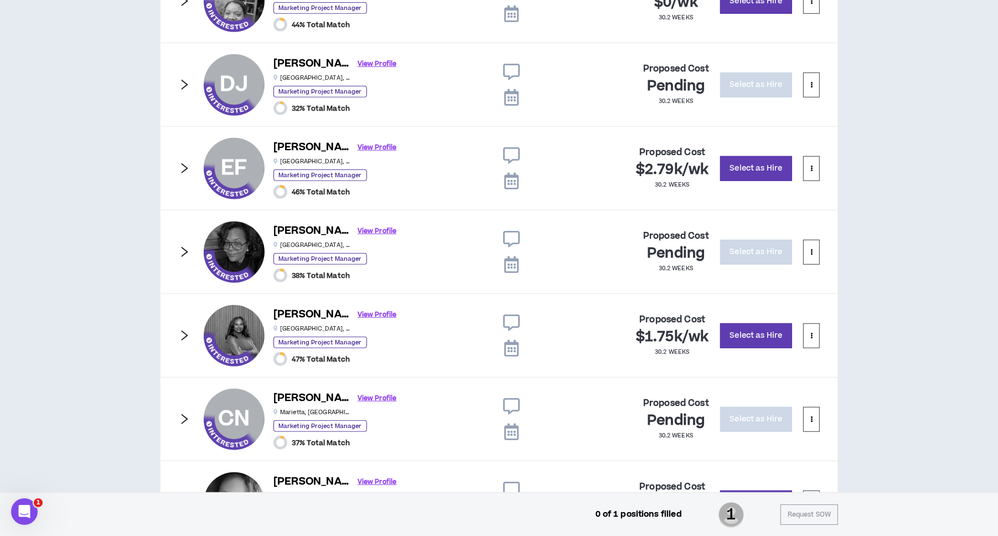
scroll to position [683, 0]
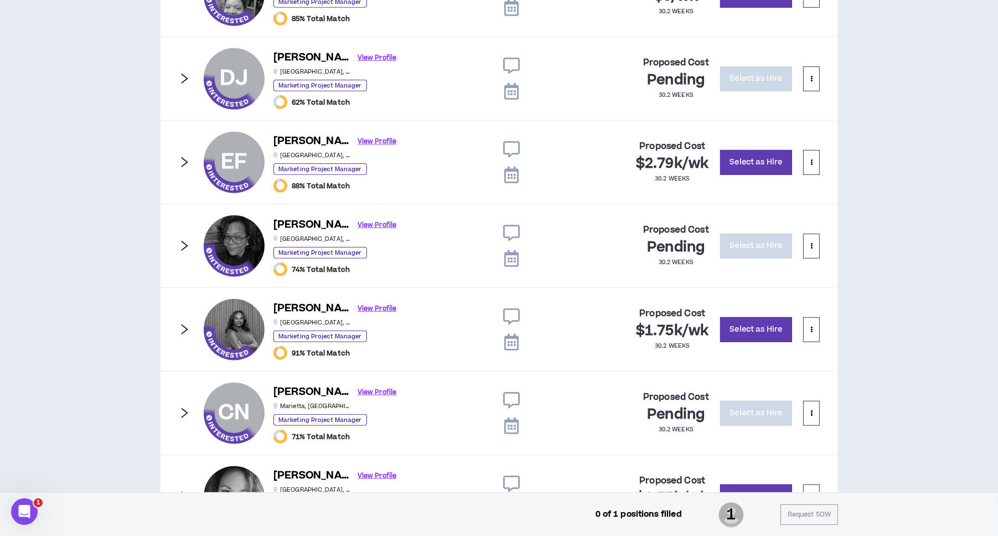
click at [188, 160] on icon "right" at bounding box center [184, 162] width 12 height 12
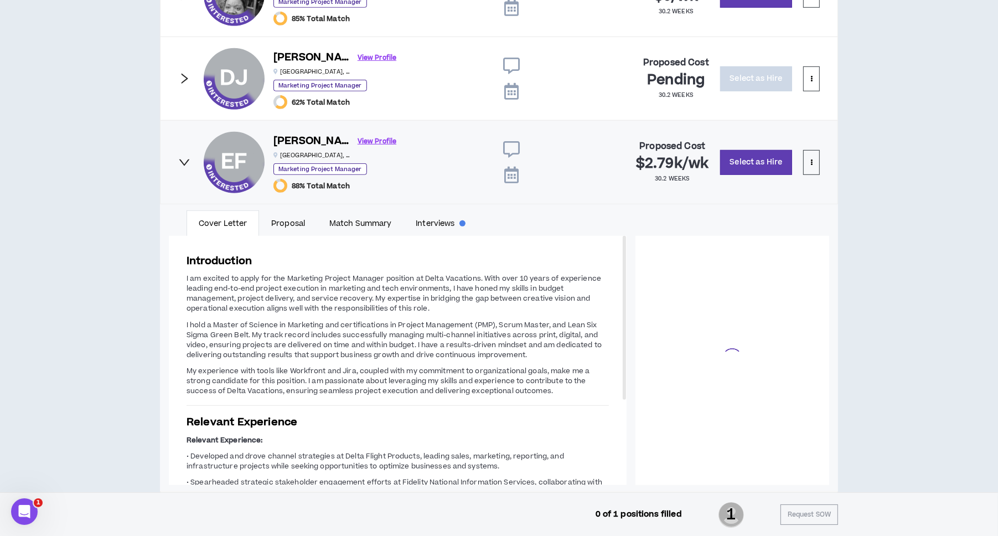
scroll to position [100, 0]
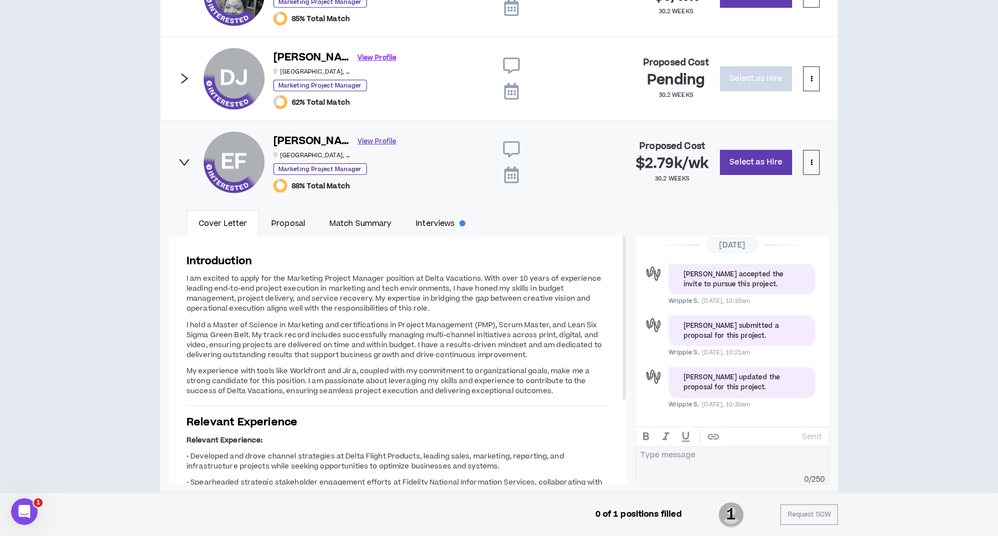
click at [358, 140] on link "View Profile" at bounding box center [377, 141] width 39 height 19
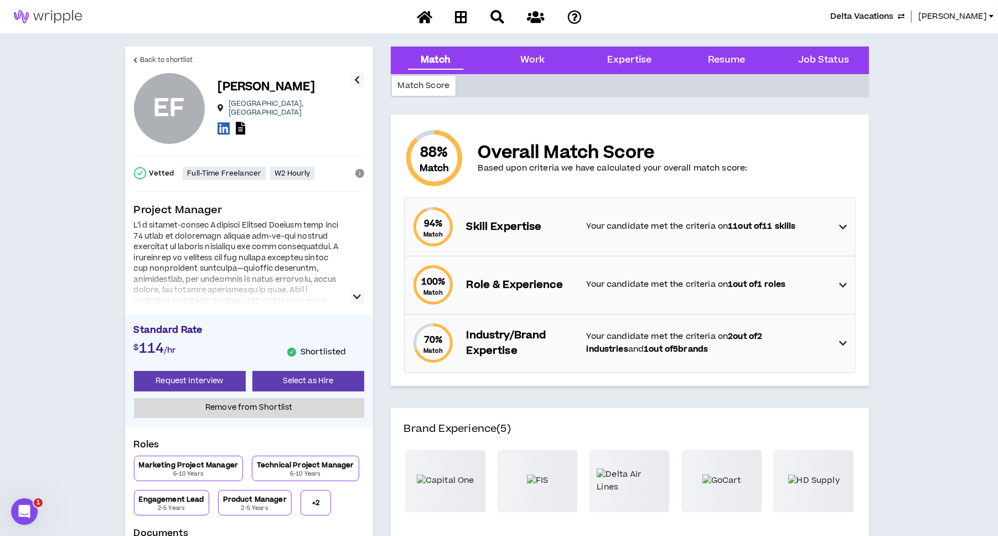
click at [775, 233] on div "94 % Match Skill Expertise Your candidate met the criteria on 11 out of 11 skil…" at bounding box center [633, 227] width 444 height 58
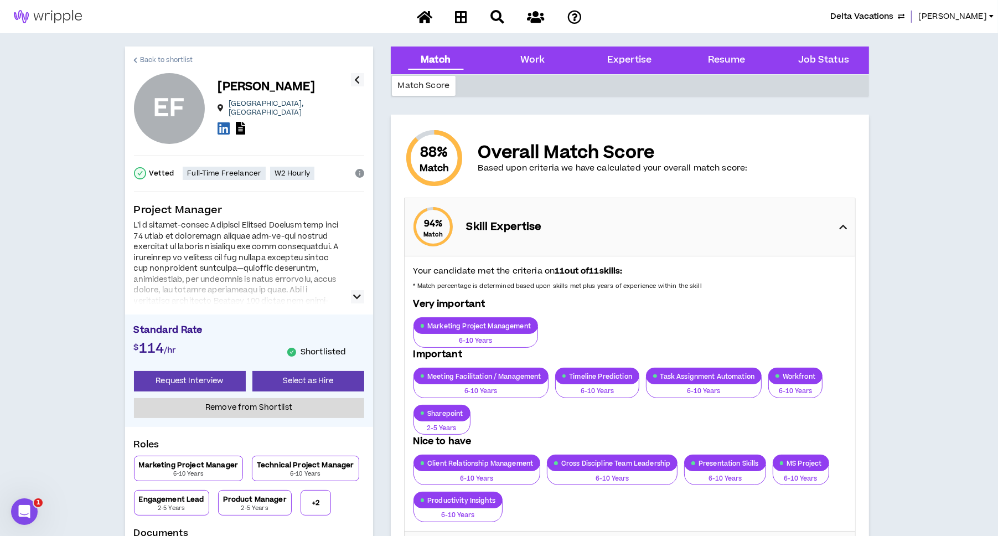
click at [148, 59] on span "Back to shortlist" at bounding box center [166, 60] width 53 height 11
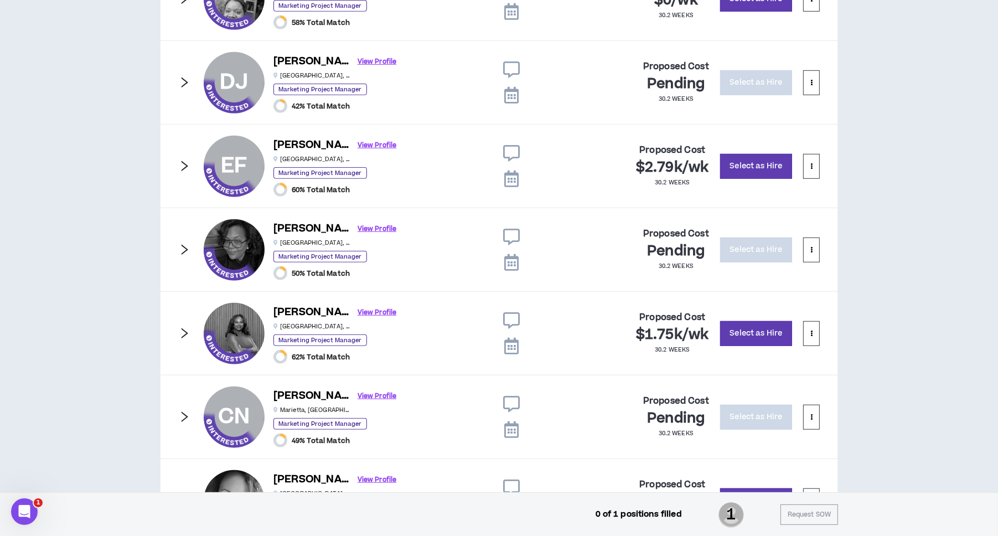
scroll to position [683, 0]
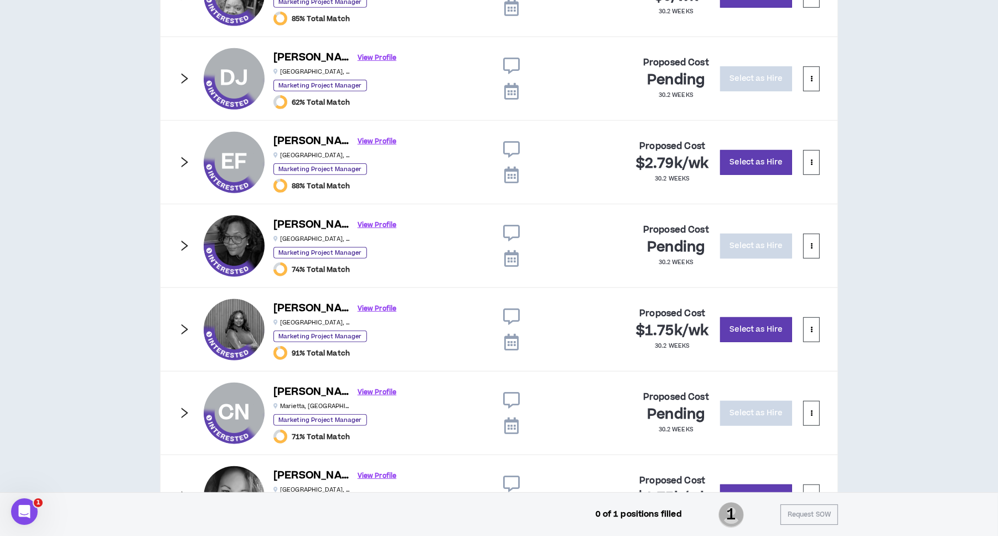
click at [179, 243] on icon "right" at bounding box center [184, 246] width 12 height 12
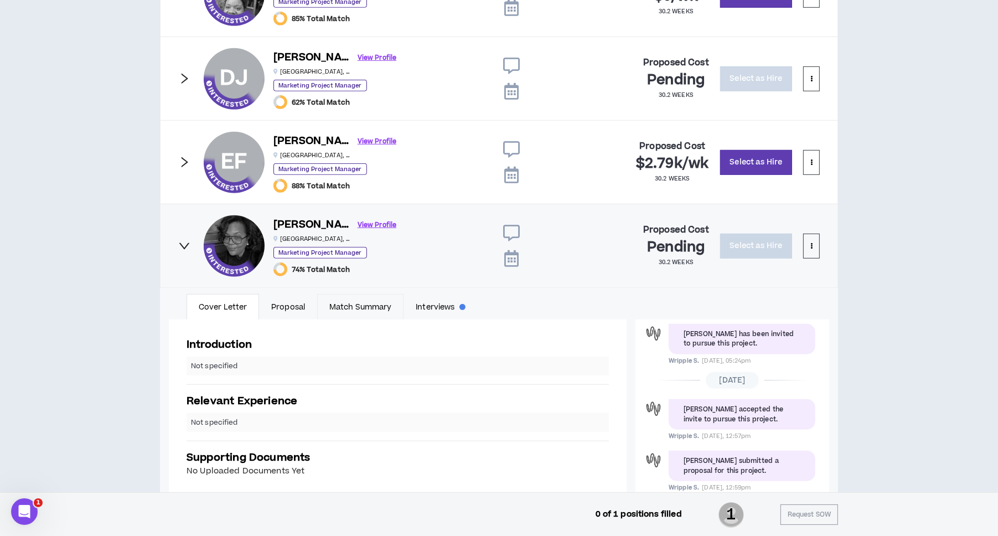
click at [382, 305] on link "Match Summary" at bounding box center [360, 306] width 86 height 25
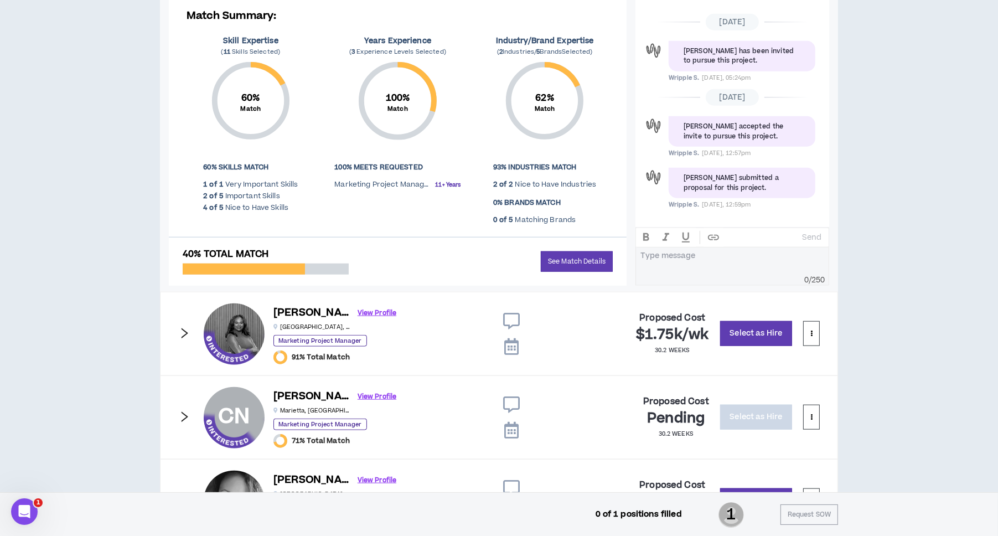
scroll to position [1015, 0]
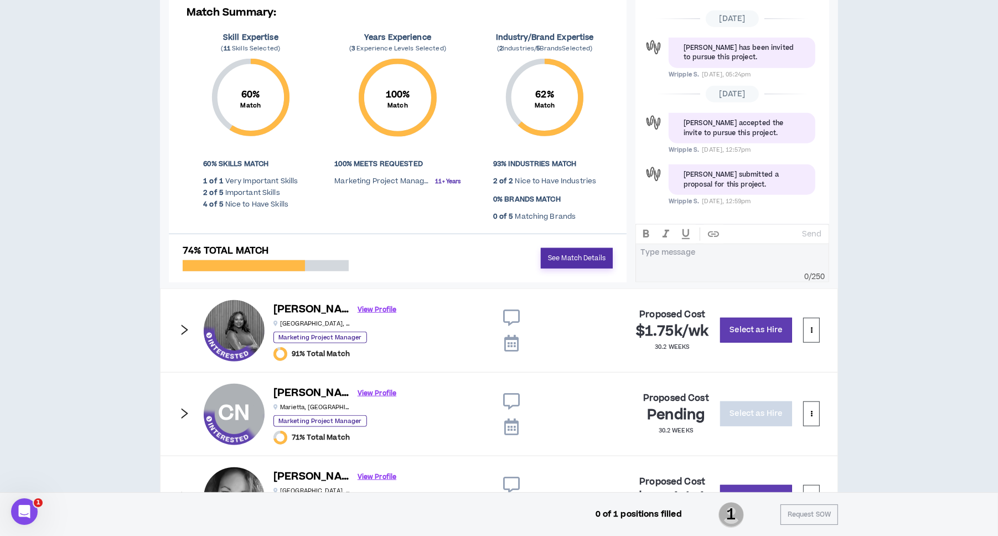
click at [560, 259] on link "See Match Details" at bounding box center [577, 258] width 72 height 20
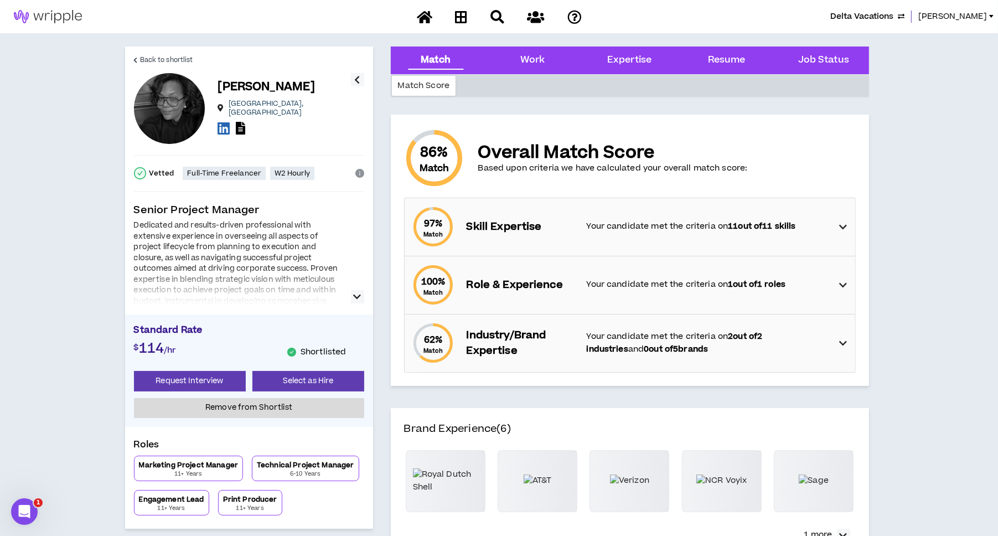
click at [557, 238] on div "97 % Match Skill Expertise Your candidate met the criteria on 11 out of 11 skil…" at bounding box center [633, 227] width 444 height 58
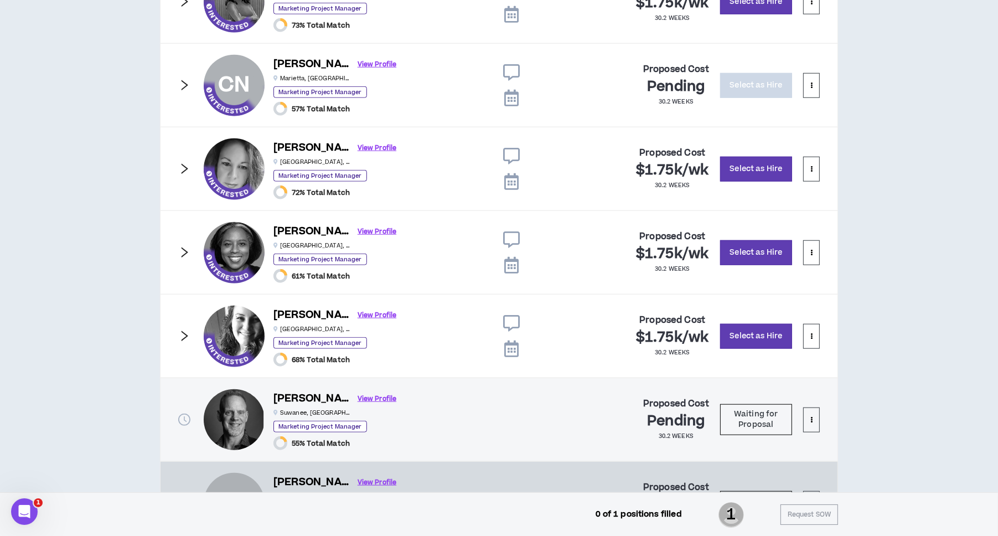
scroll to position [1015, 0]
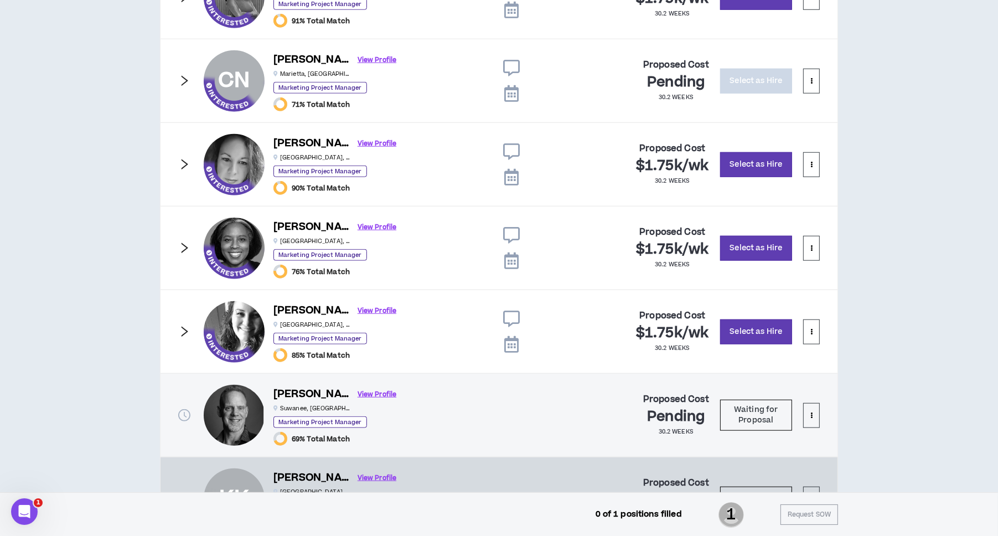
click at [185, 159] on icon "right" at bounding box center [184, 164] width 12 height 12
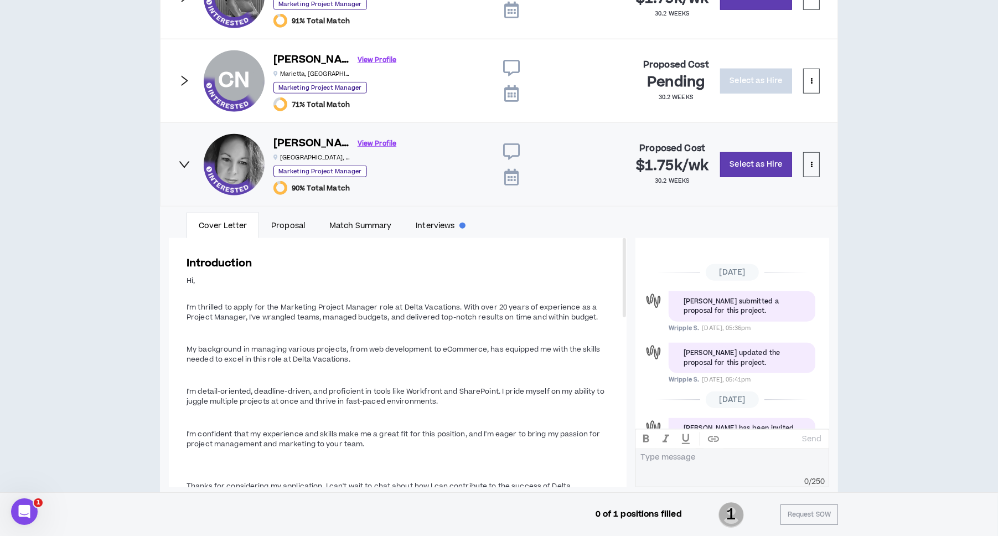
scroll to position [49, 0]
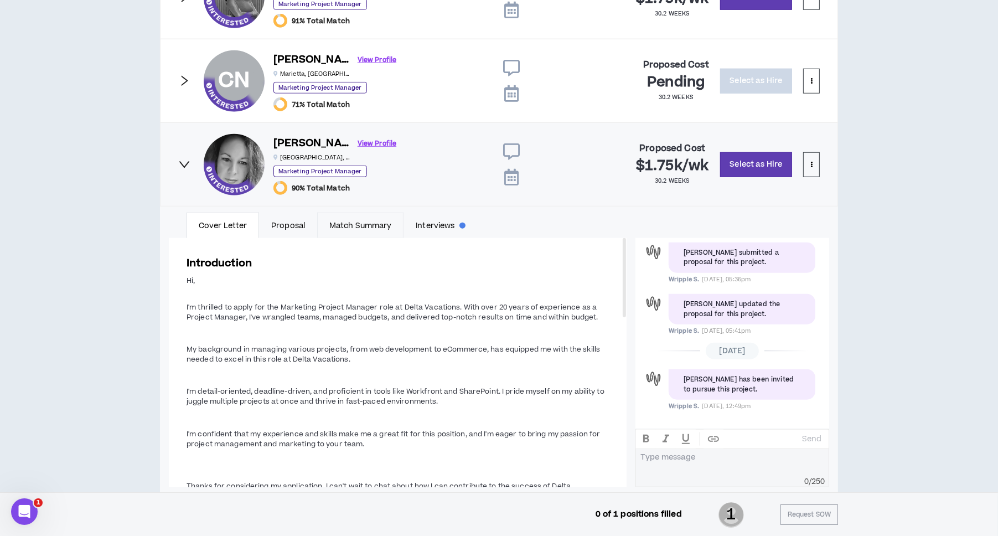
click at [373, 222] on link "Match Summary" at bounding box center [360, 225] width 86 height 25
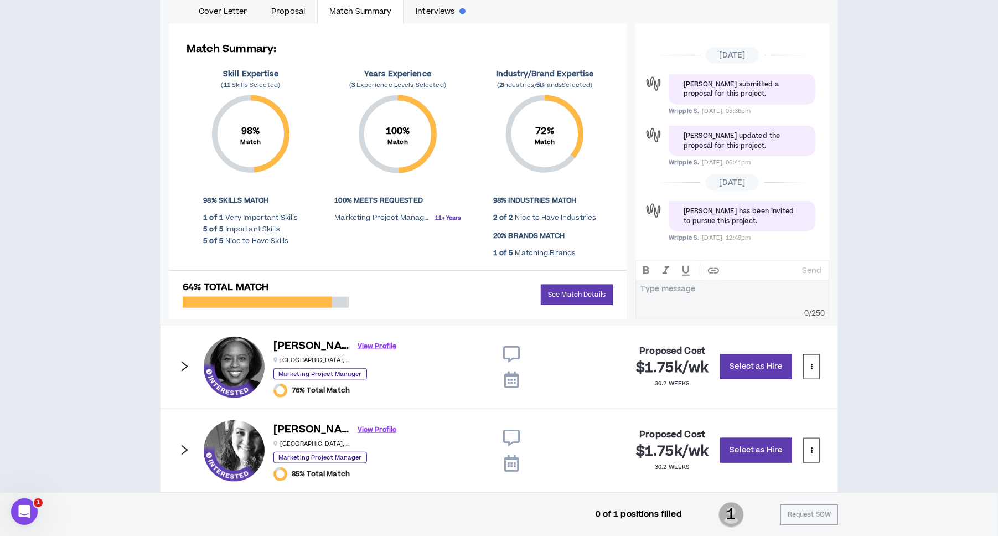
scroll to position [1265, 0]
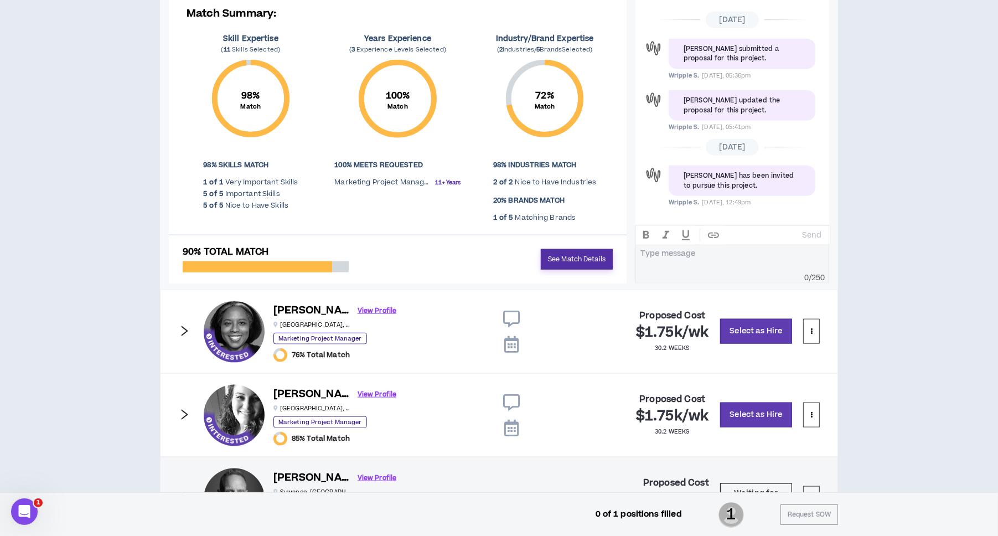
click at [571, 256] on link "See Match Details" at bounding box center [577, 259] width 72 height 20
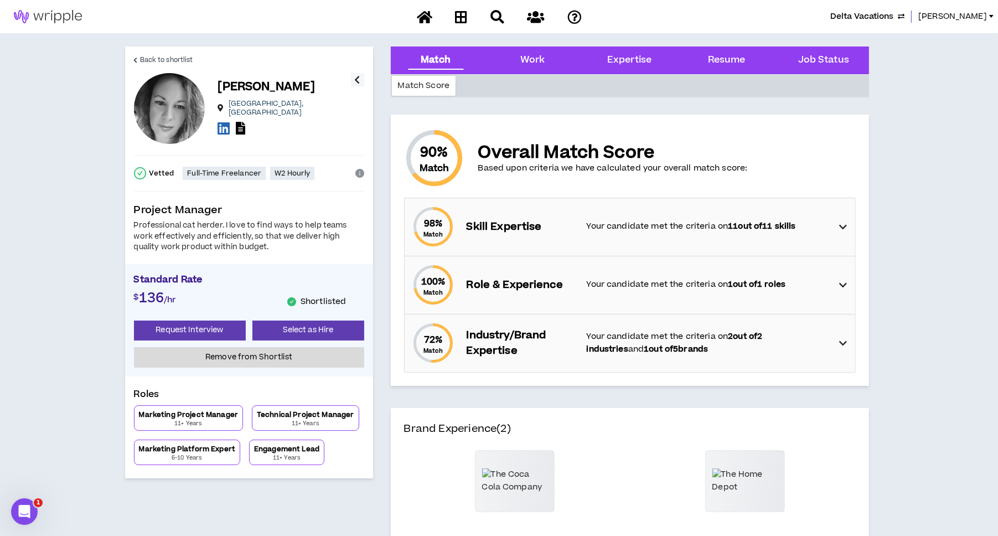
click at [595, 238] on div "98 % Match Skill Expertise Your candidate met the criteria on 11 out of 11 skil…" at bounding box center [633, 227] width 444 height 58
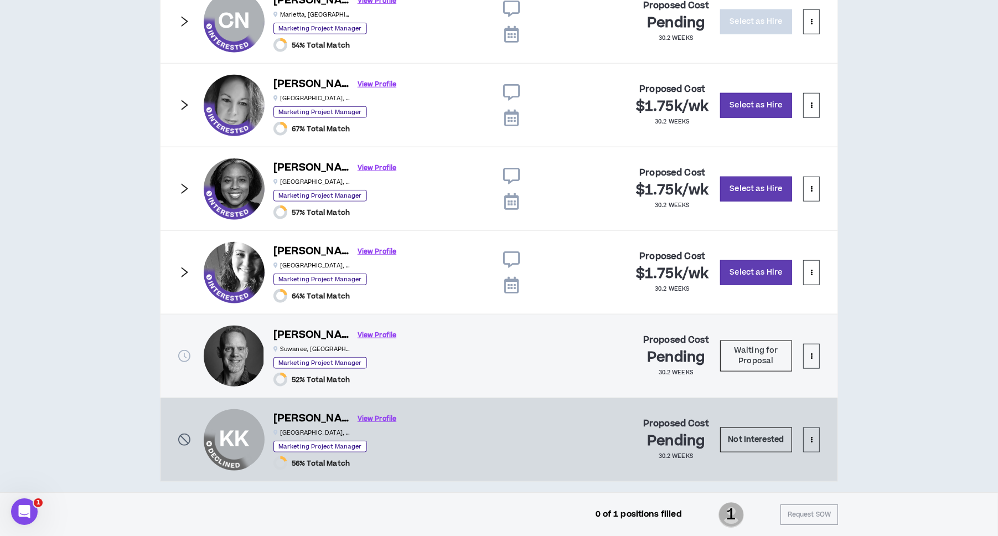
scroll to position [1083, 0]
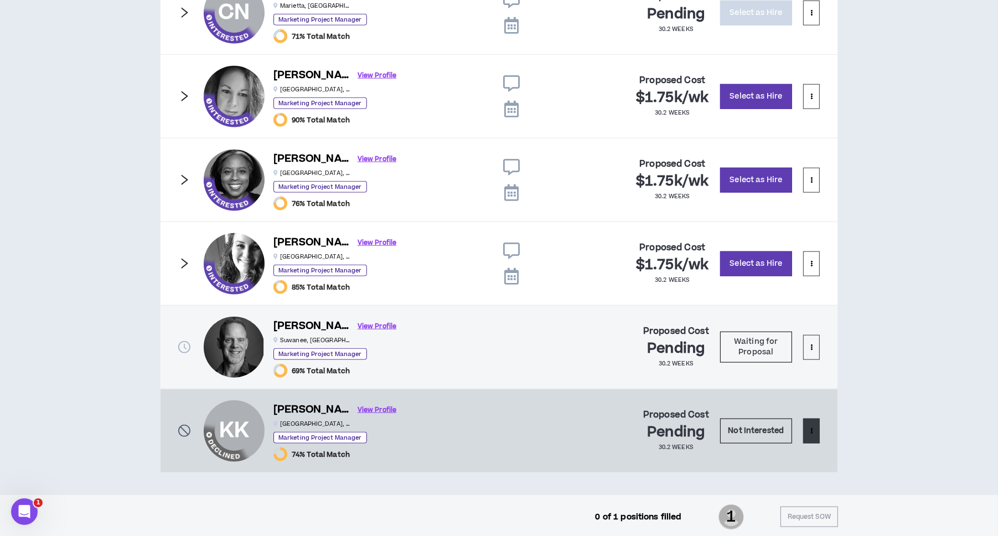
click at [815, 433] on button at bounding box center [811, 431] width 17 height 25
click at [809, 451] on span "Remove from shortlist" at bounding box center [768, 453] width 92 height 12
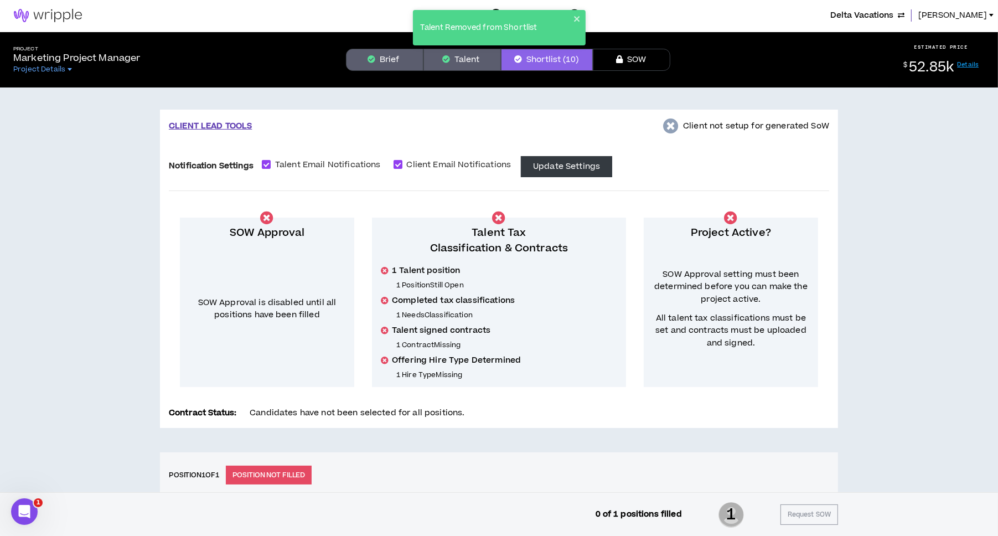
scroll to position [0, 0]
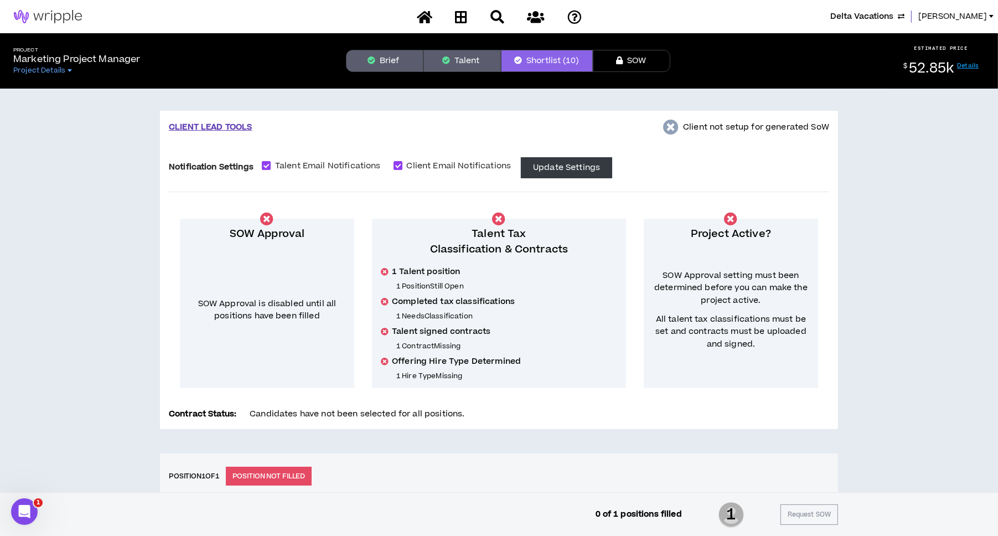
click at [395, 62] on button "Brief" at bounding box center [385, 61] width 78 height 22
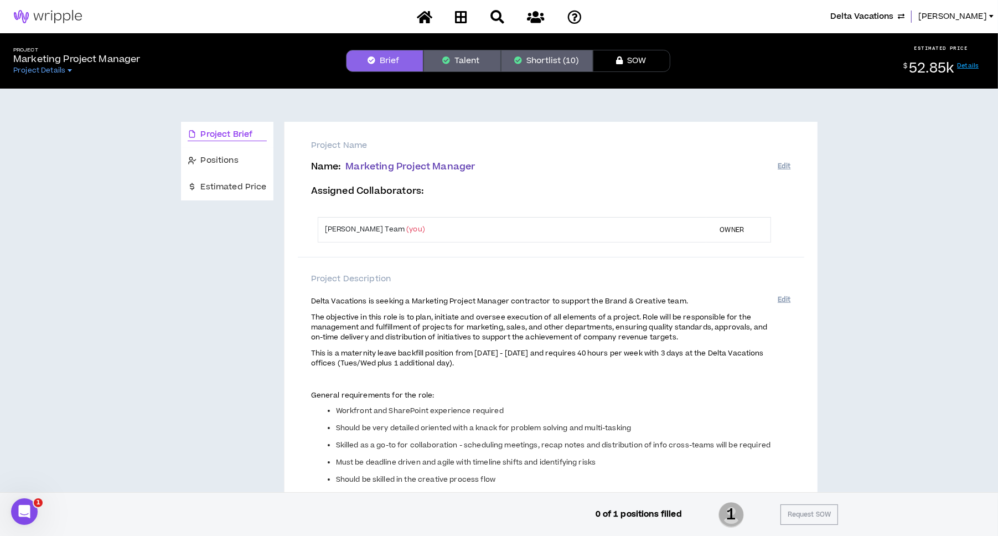
click at [529, 67] on button "Shortlist (10)" at bounding box center [547, 61] width 92 height 22
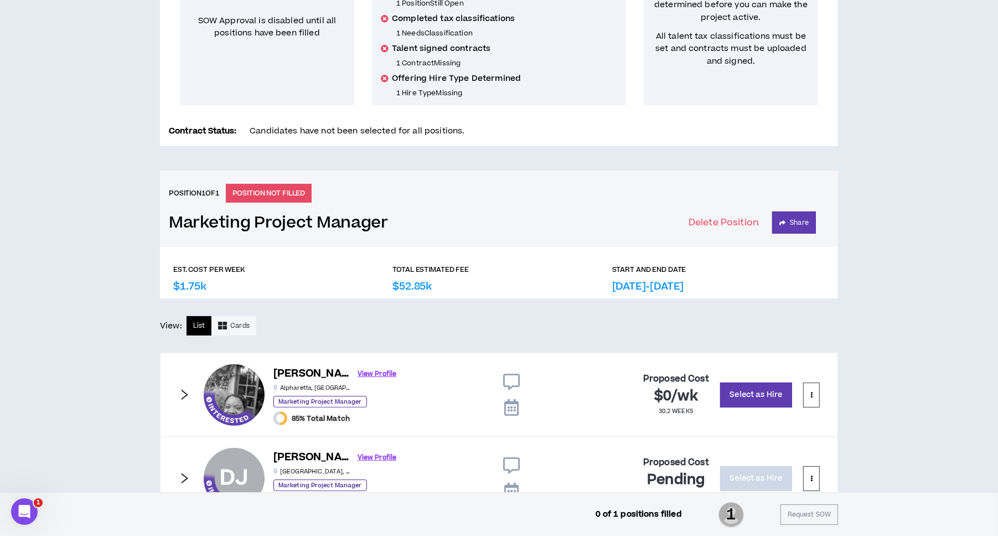
scroll to position [581, 0]
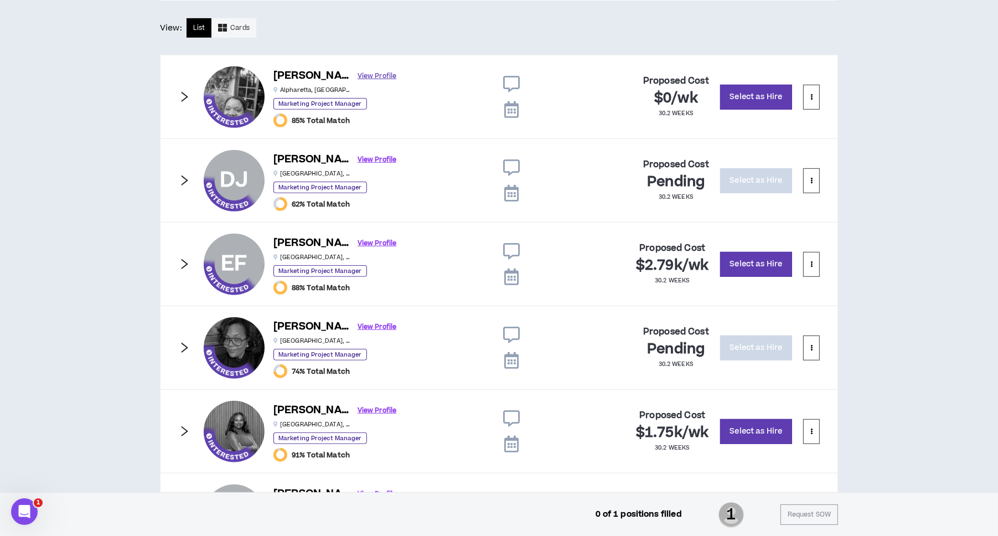
click at [358, 76] on link "View Profile" at bounding box center [377, 75] width 39 height 19
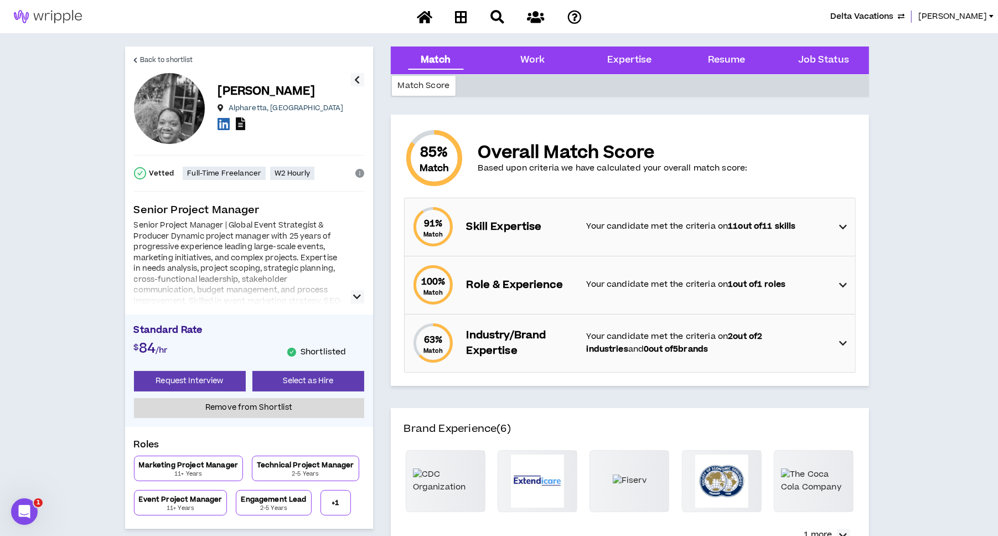
click at [243, 122] on icon at bounding box center [240, 123] width 9 height 13
click at [148, 53] on link "Back to shortlist" at bounding box center [163, 60] width 59 height 27
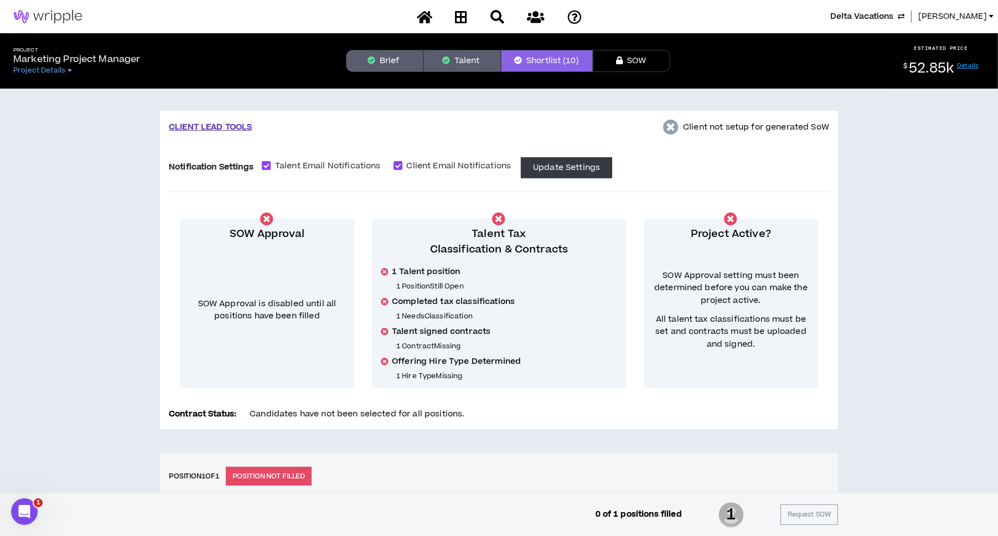
click at [457, 56] on button "Talent" at bounding box center [463, 61] width 78 height 22
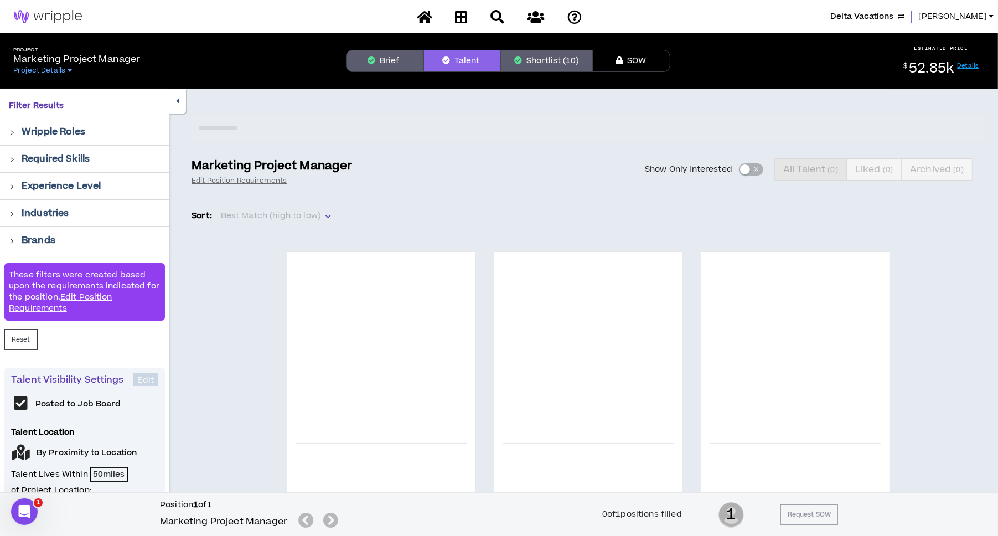
click at [743, 165] on div "Show Only Interested All Talent ( 0 ) Liked ( 0 ) Archived ( 0 )" at bounding box center [676, 169] width 620 height 22
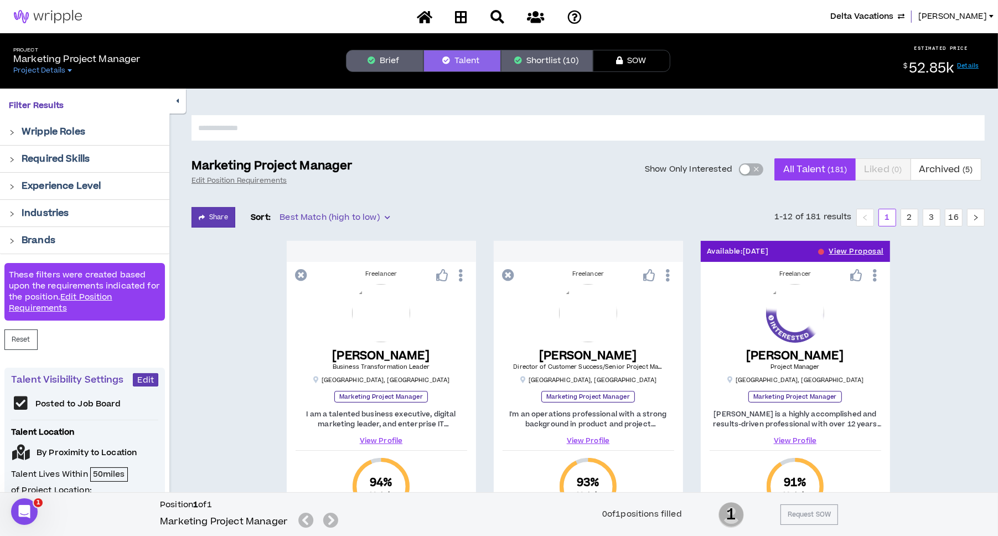
click at [745, 172] on div "button" at bounding box center [745, 169] width 10 height 10
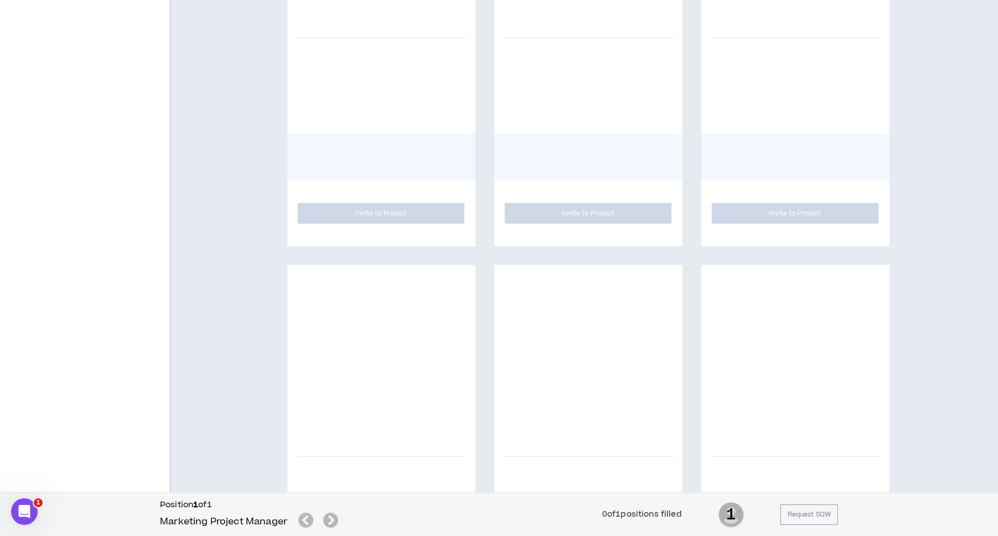
scroll to position [1512, 0]
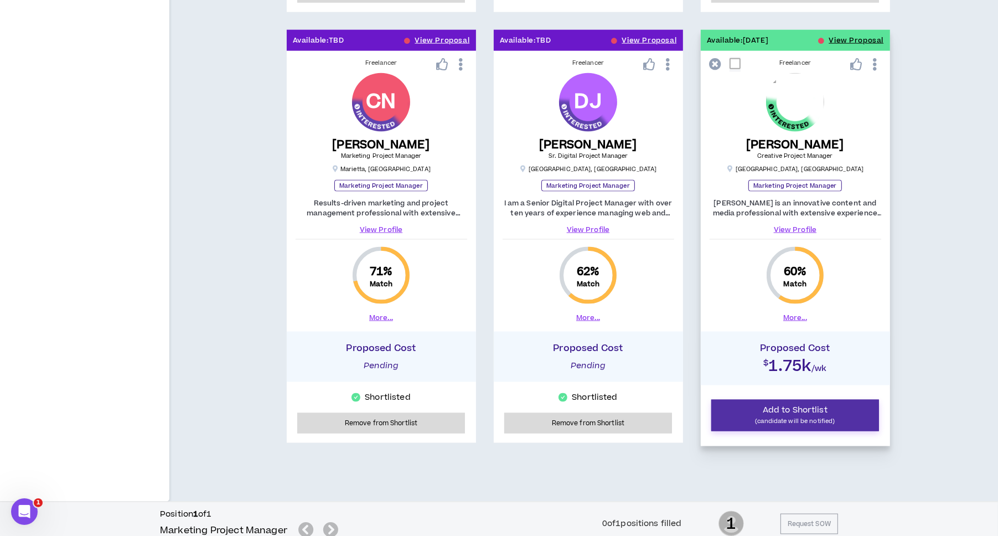
click at [773, 410] on span "Add to Shortlist" at bounding box center [795, 410] width 65 height 12
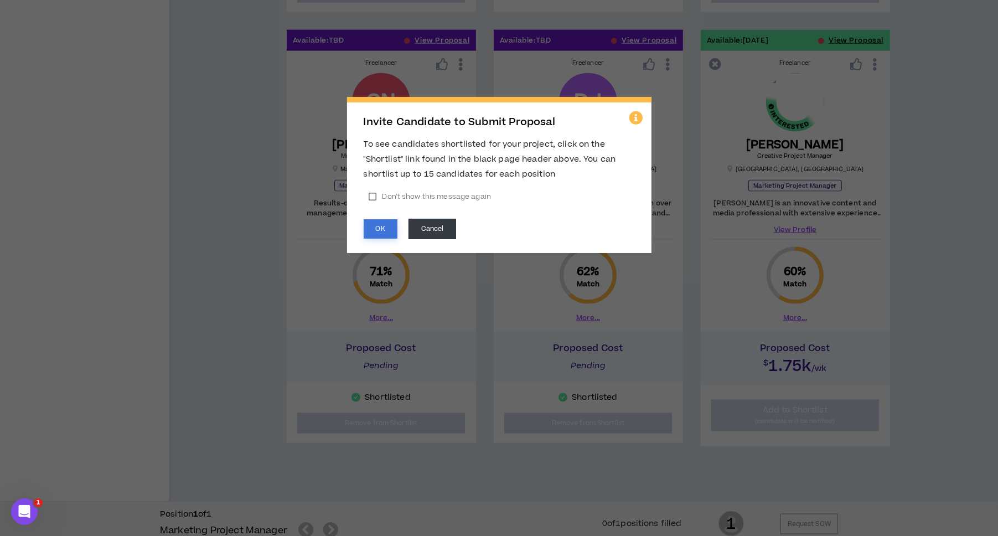
click at [371, 233] on button "OK" at bounding box center [381, 228] width 34 height 19
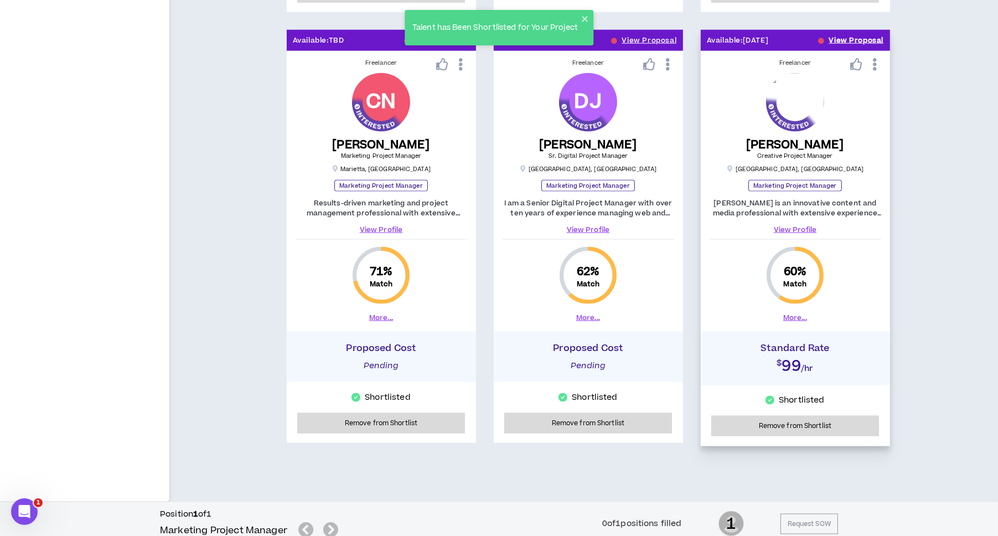
click at [842, 34] on button "View Proposal" at bounding box center [856, 40] width 55 height 21
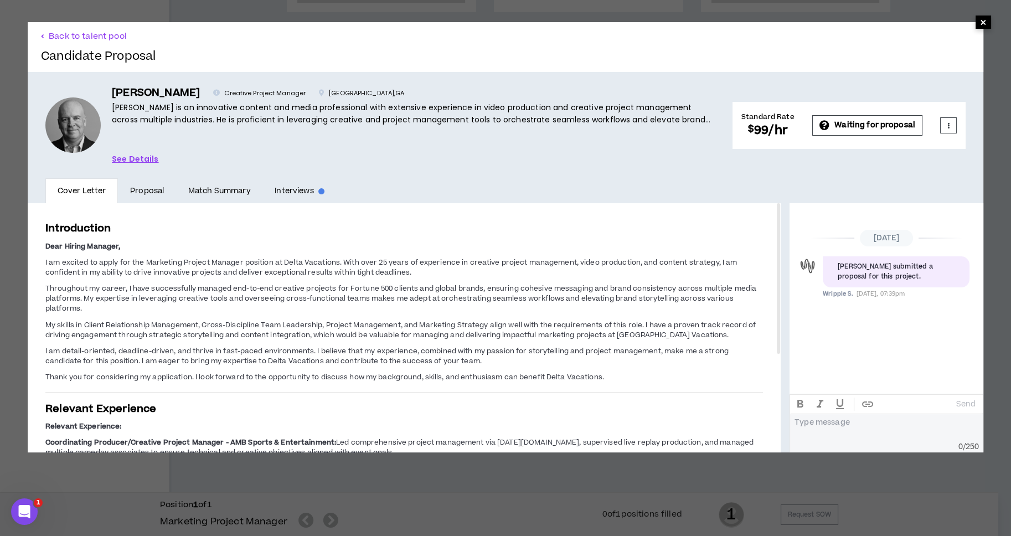
click at [980, 17] on span "×" at bounding box center [983, 22] width 7 height 13
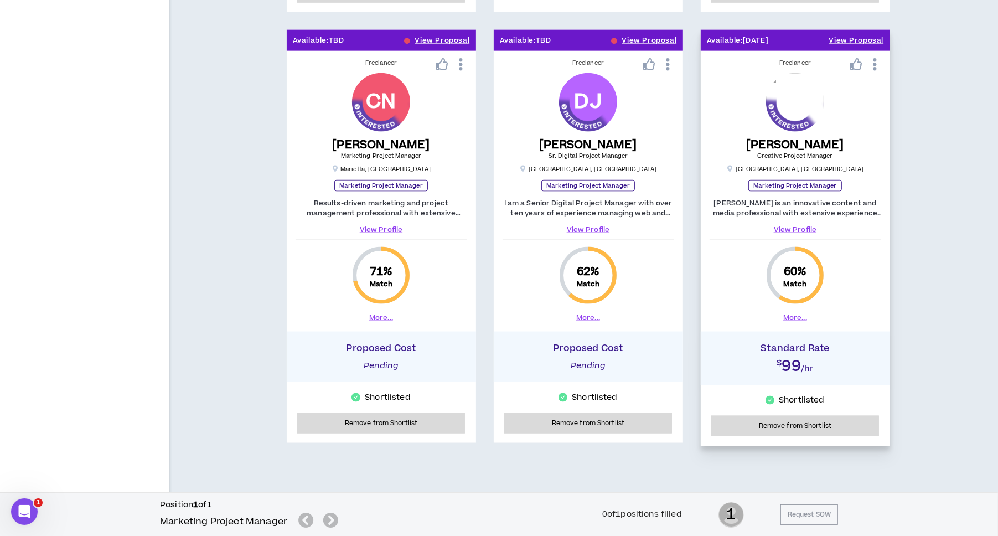
click at [797, 225] on link "View Profile" at bounding box center [796, 230] width 172 height 10
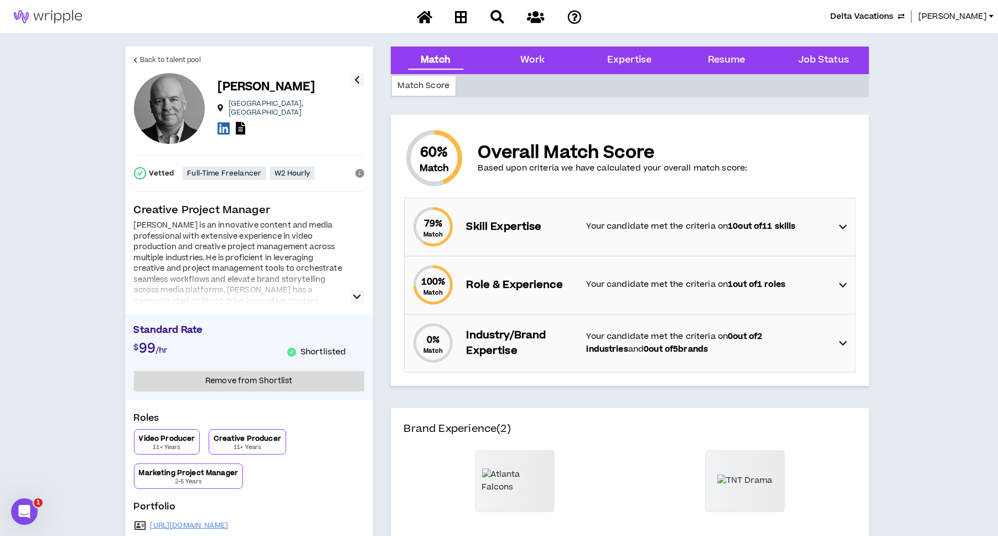
click at [766, 223] on strong "10 out of 11 skills" at bounding box center [762, 226] width 68 height 12
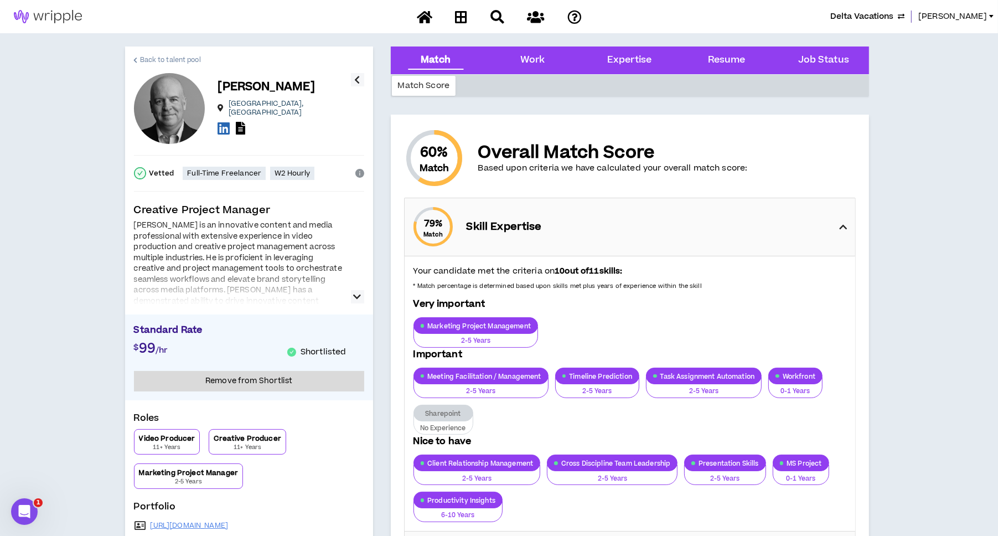
click at [147, 59] on span "Back to talent pool" at bounding box center [170, 60] width 61 height 11
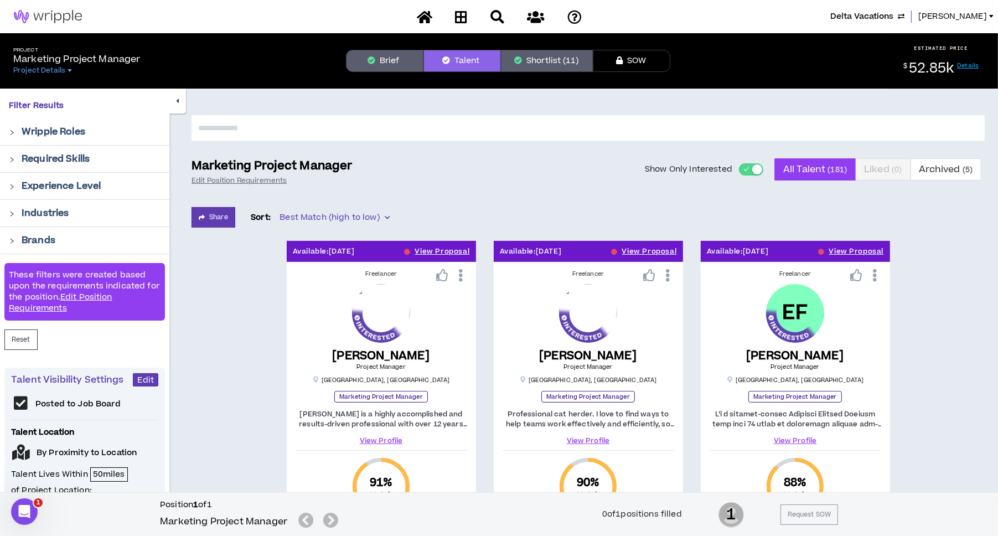
click at [573, 57] on button "Shortlist (11)" at bounding box center [547, 61] width 92 height 22
